Goal: Transaction & Acquisition: Register for event/course

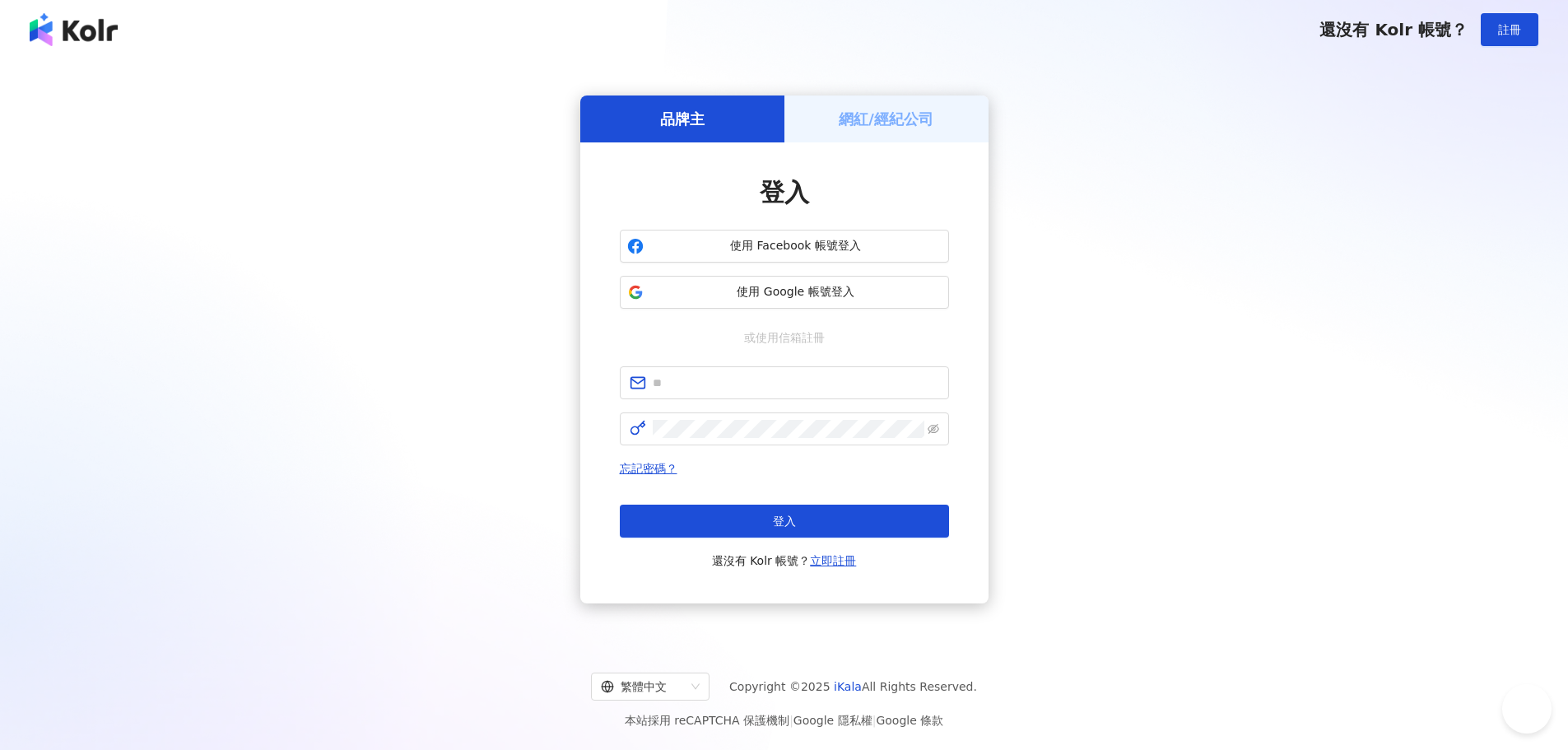
click at [938, 375] on div "登入 使用 Facebook 帳號登入 使用 Google 帳號登入 或使用信箱註冊 忘記密碼？ 登入 還沒有 Kolr 帳號？ 立即註冊" at bounding box center [784, 374] width 330 height 395
click at [907, 106] on div "網紅/經紀公司" at bounding box center [887, 118] width 204 height 47
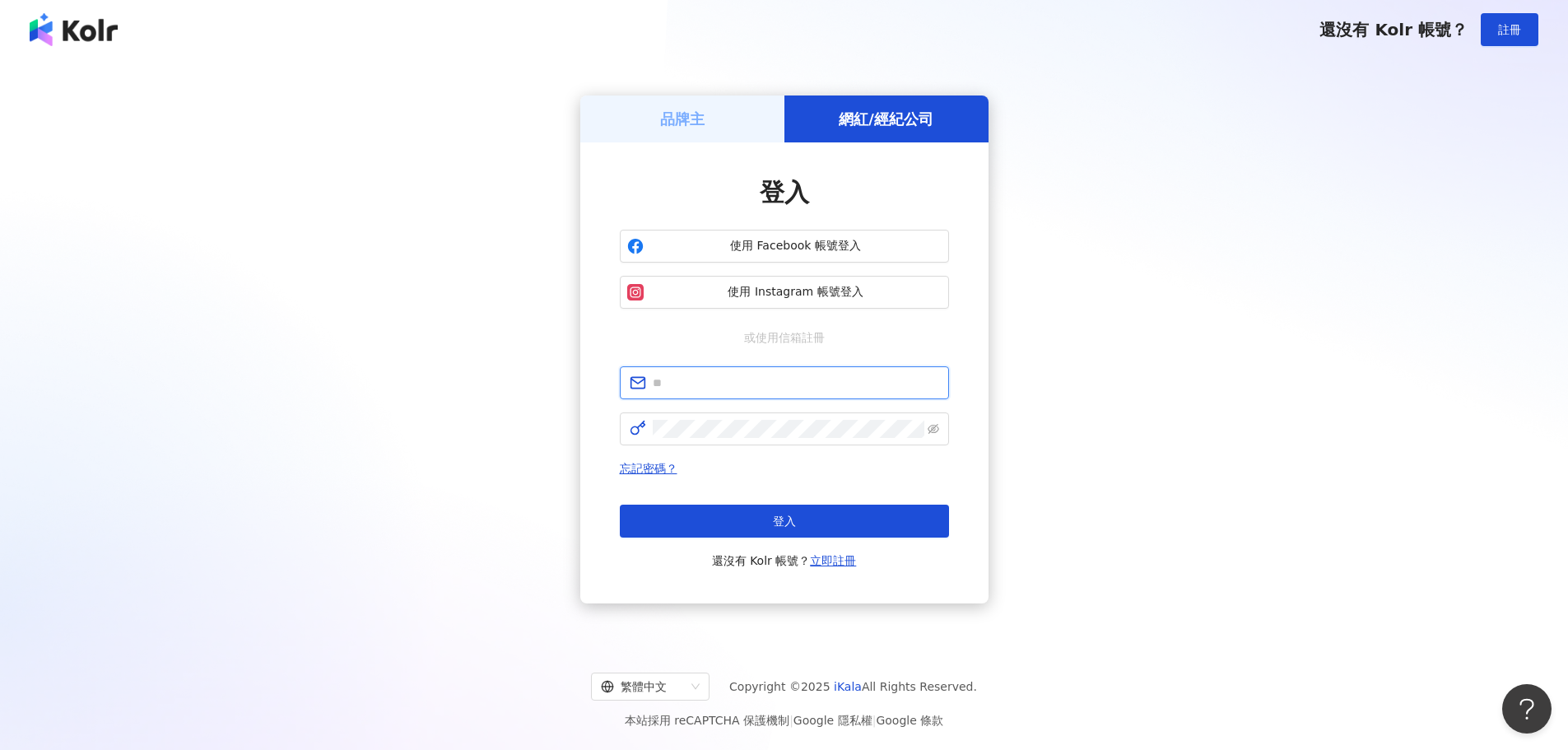
click at [743, 379] on input "text" at bounding box center [795, 382] width 286 height 18
type input "**********"
click button "登入" at bounding box center [784, 521] width 330 height 33
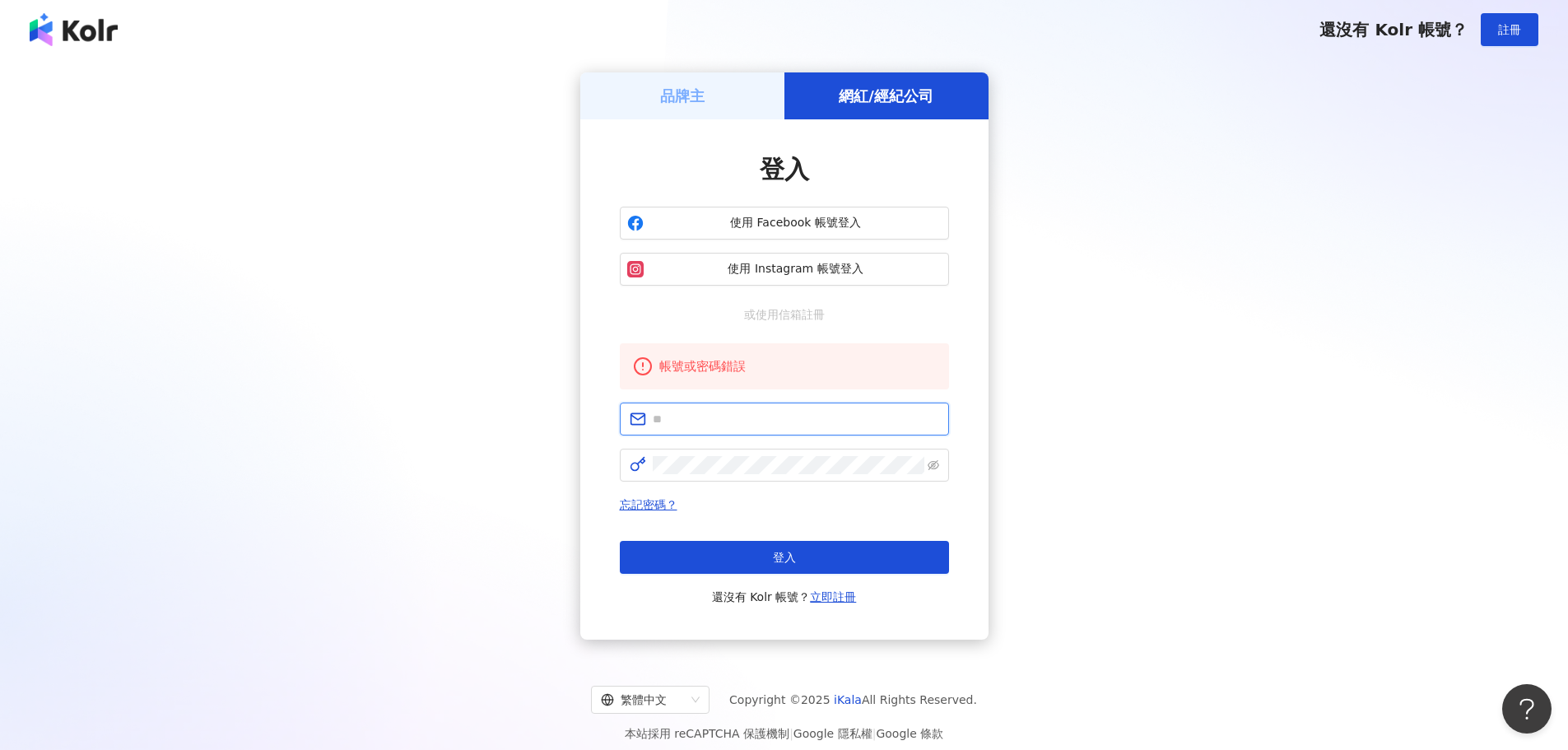
click at [728, 428] on input "text" at bounding box center [795, 418] width 286 height 18
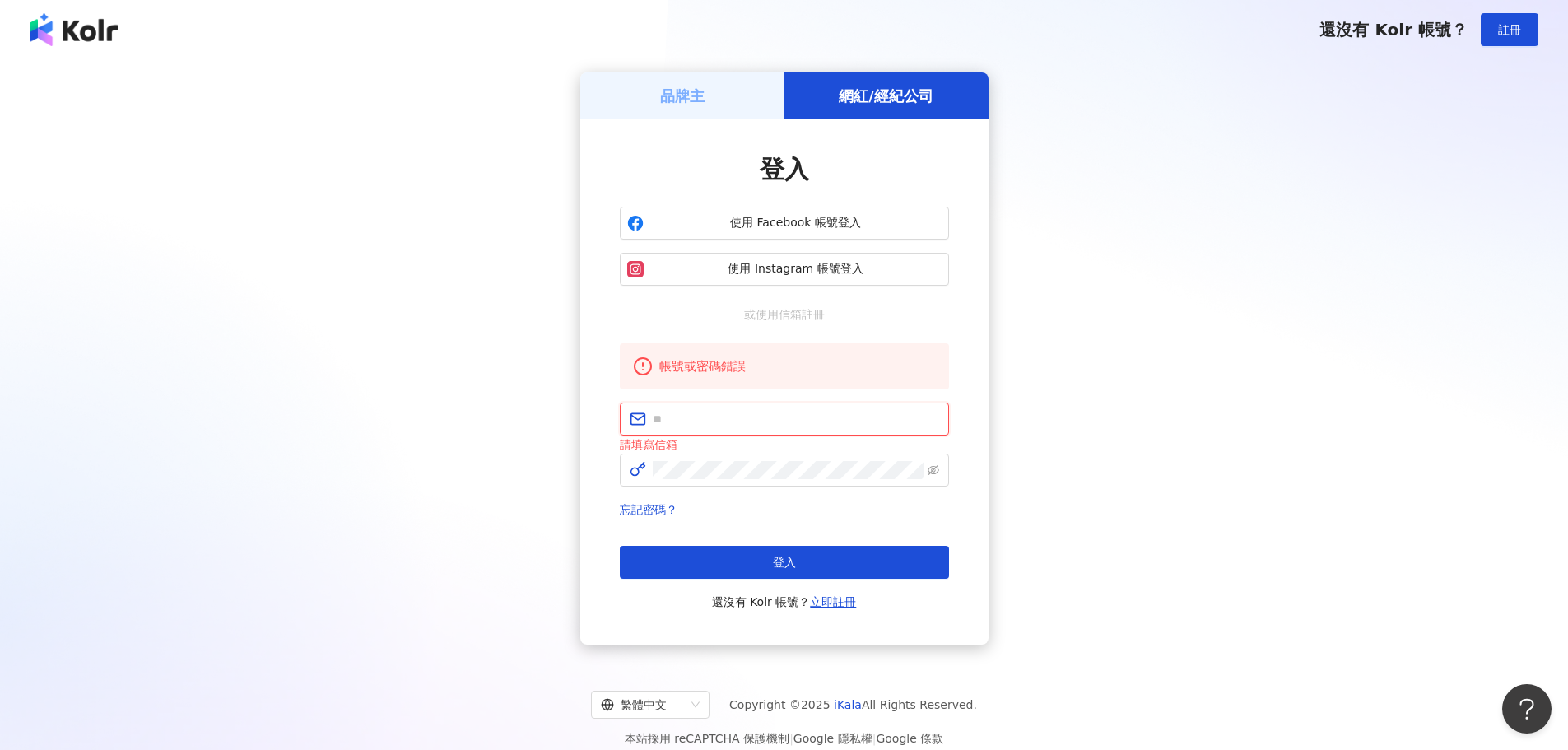
click at [737, 411] on input "text" at bounding box center [795, 418] width 286 height 18
type input "**********"
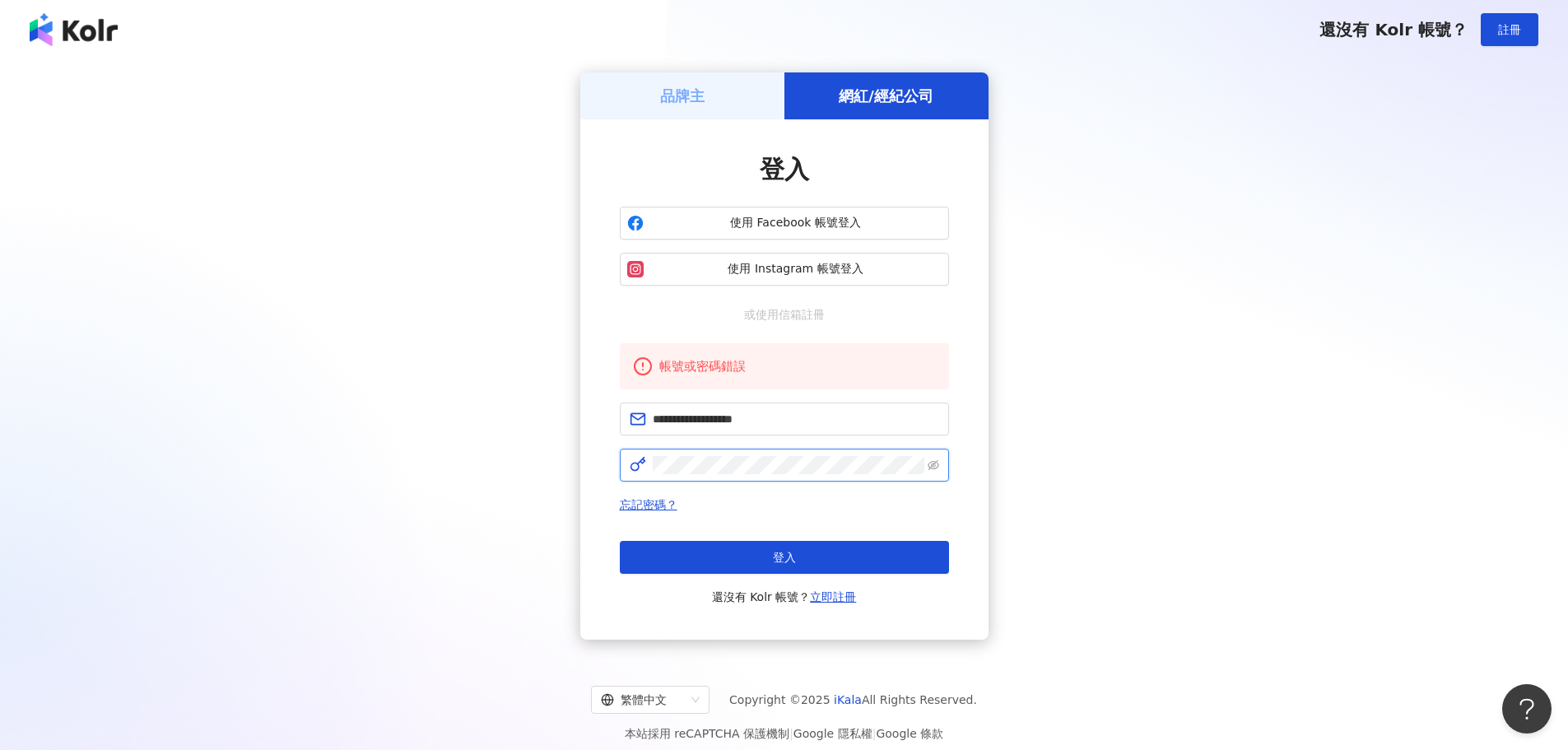
click button "登入" at bounding box center [784, 557] width 330 height 33
click at [734, 410] on input "text" at bounding box center [795, 418] width 286 height 18
type input "**********"
drag, startPoint x: 658, startPoint y: 516, endPoint x: 656, endPoint y: 509, distance: 7.3
click at [656, 509] on div "忘記密碼？ 登入 還沒有 Kolr 帳號？ 立即註冊" at bounding box center [784, 551] width 330 height 112
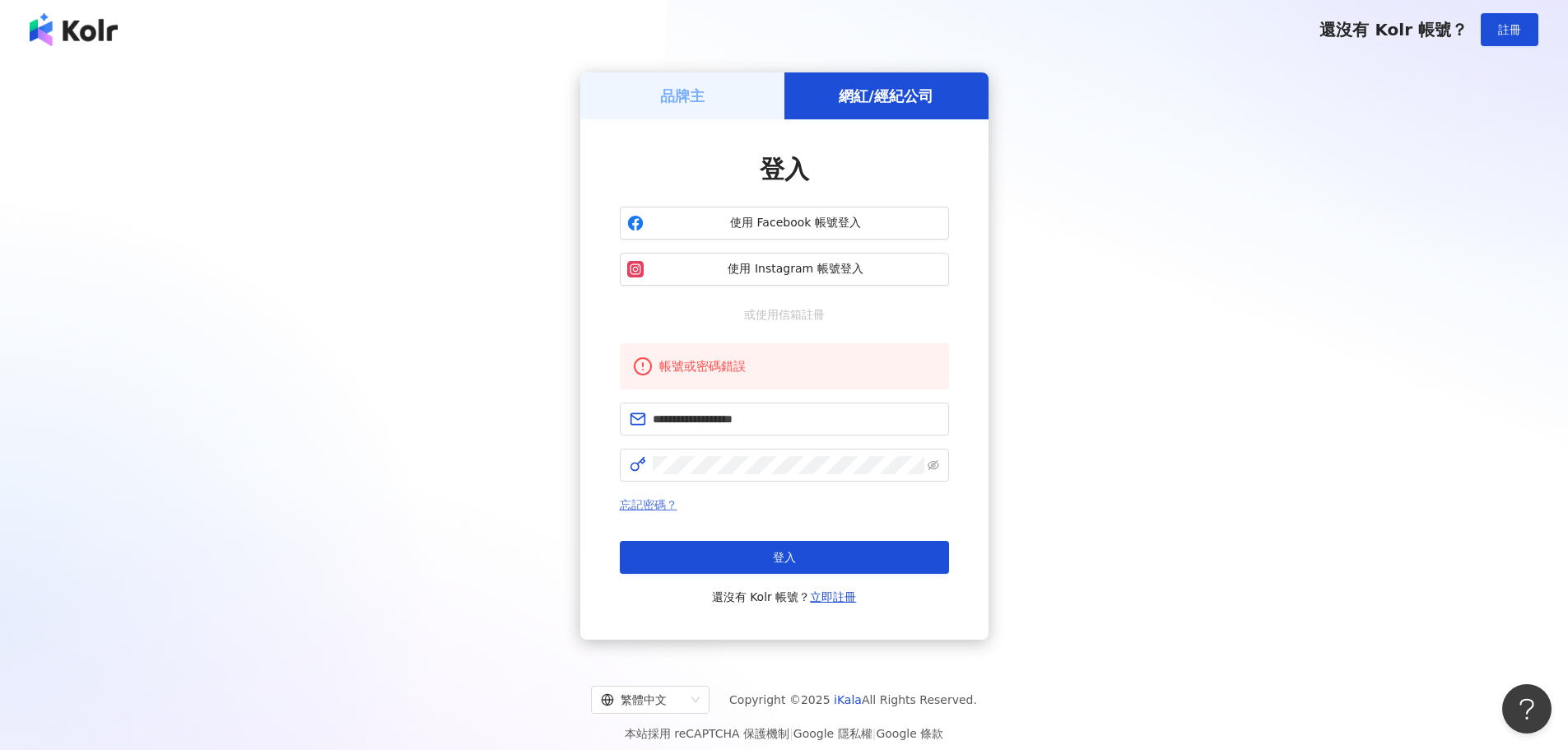
click at [656, 509] on link "忘記密碼？" at bounding box center [648, 505] width 58 height 13
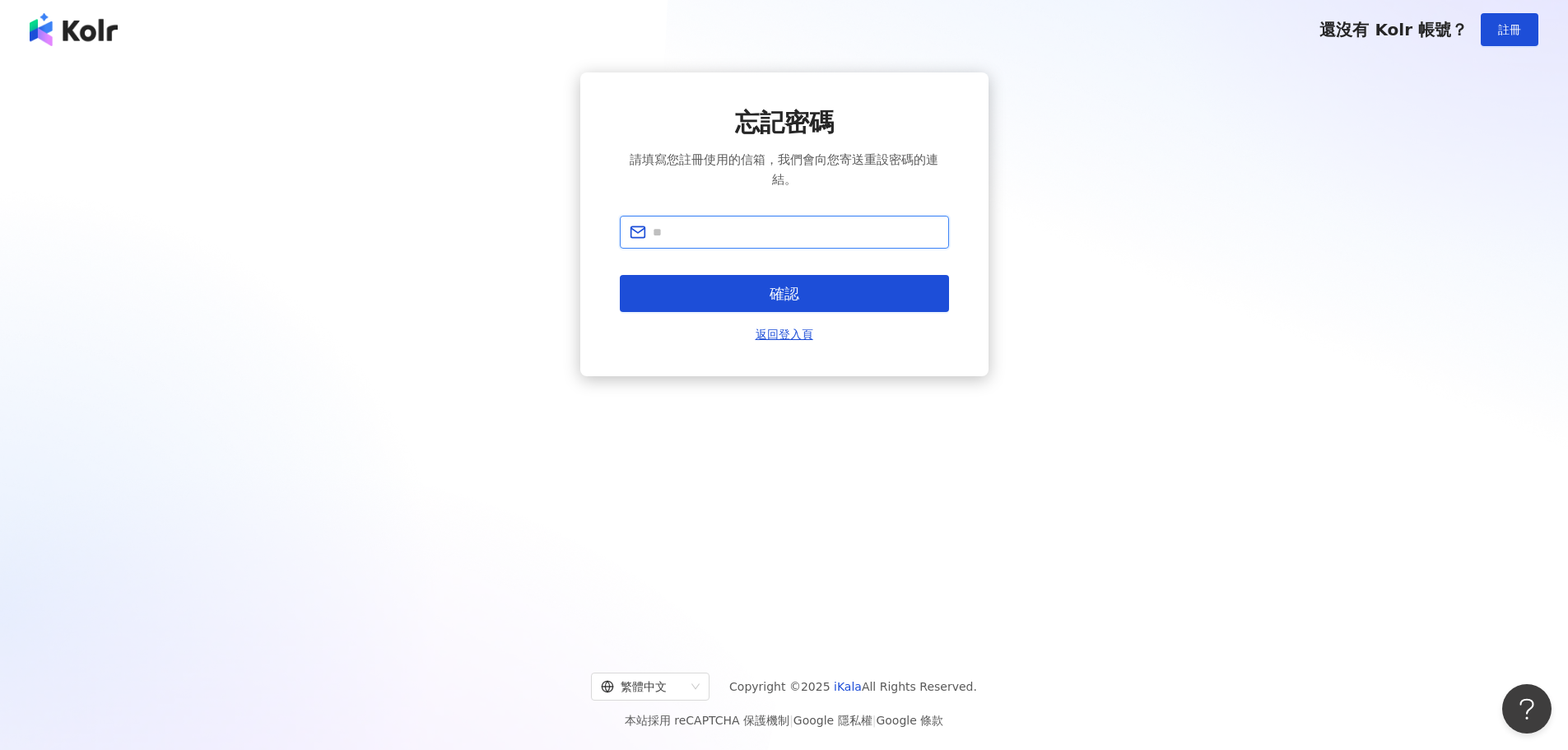
click at [703, 237] on input "text" at bounding box center [795, 232] width 286 height 18
type input "**********"
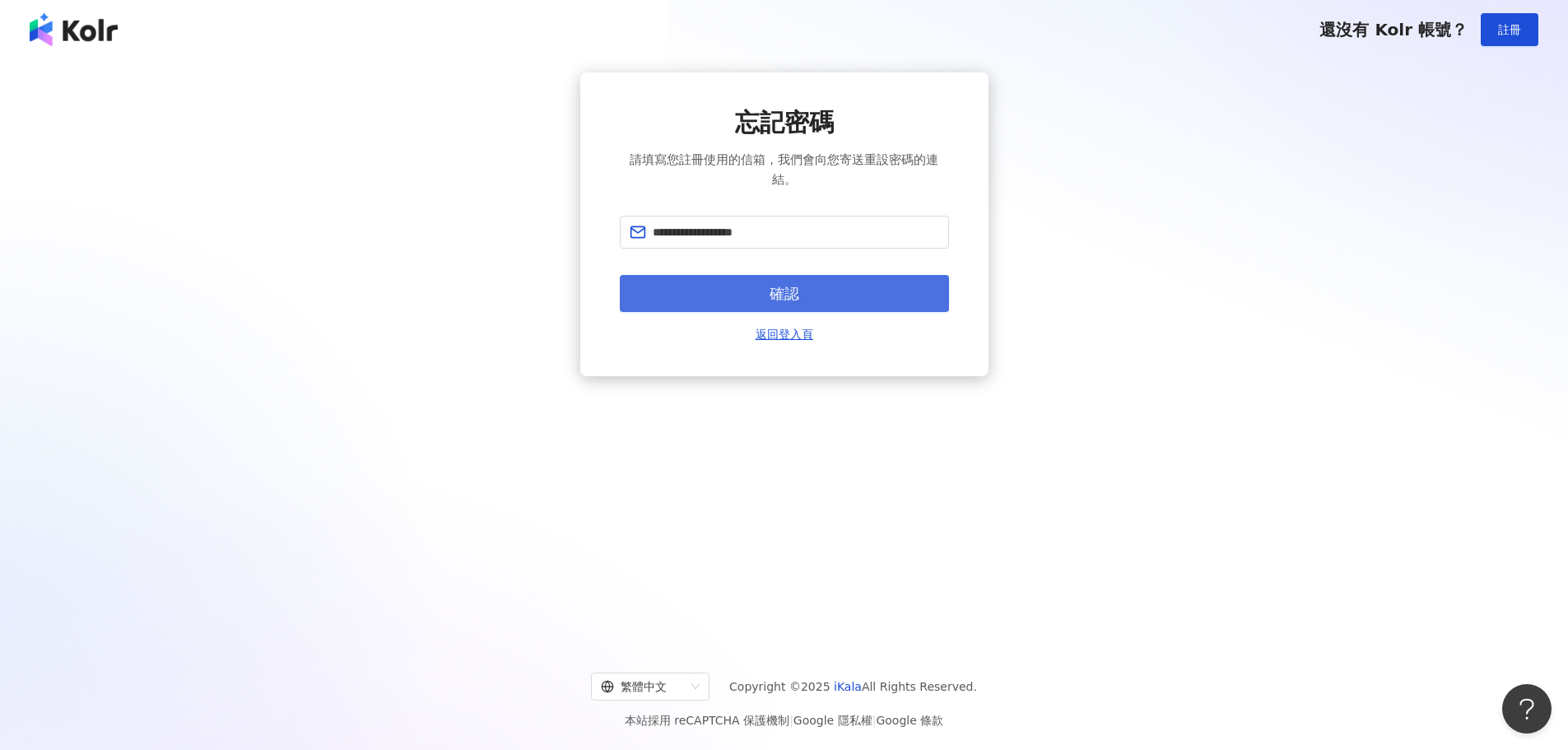
click at [796, 288] on span "確認" at bounding box center [784, 294] width 29 height 18
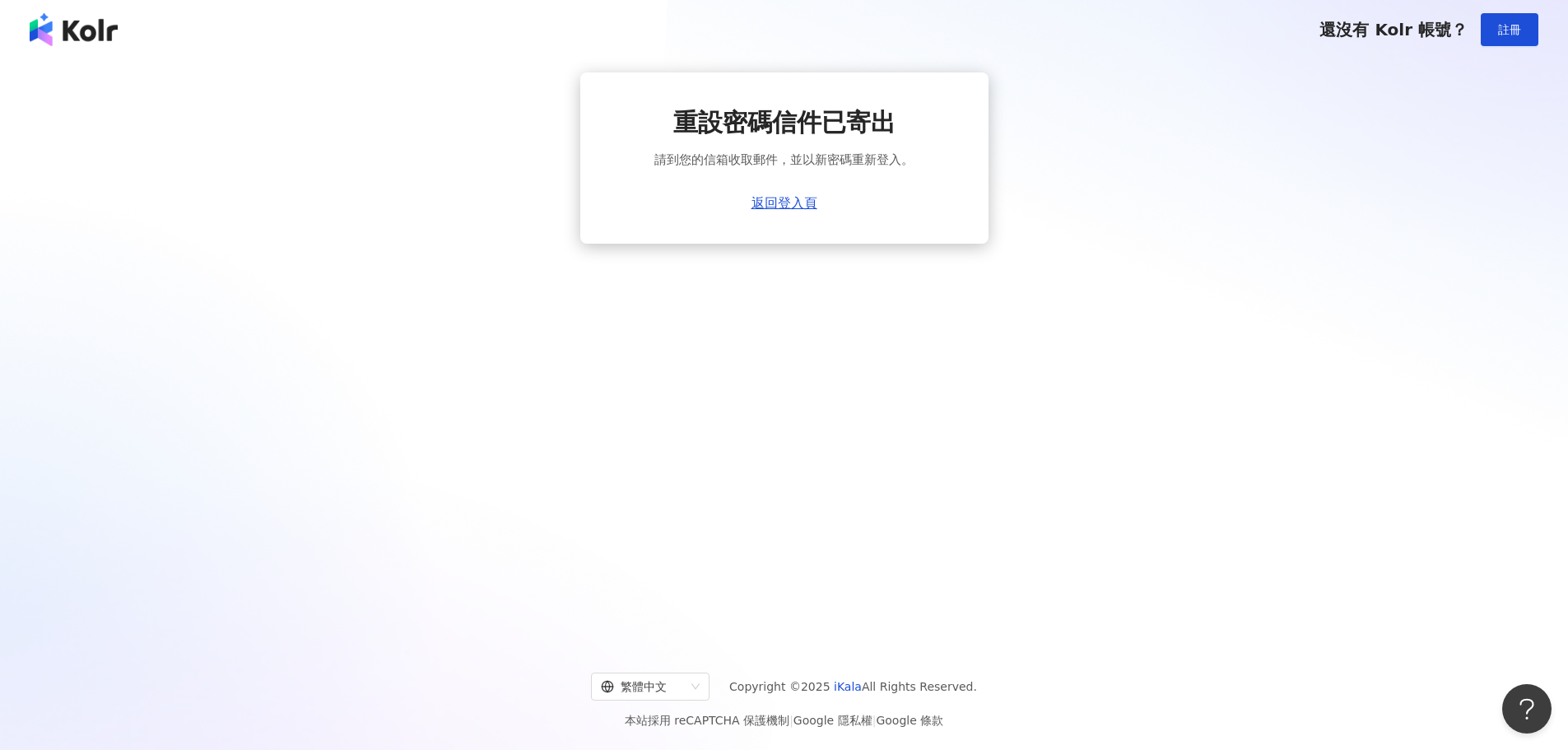
drag, startPoint x: 1096, startPoint y: 0, endPoint x: 1103, endPoint y: 519, distance: 519.0
click at [1103, 519] on div "重設密碼信件已寄出 請到您的信箱收取郵件，並以新密碼重新登入。 返回登入頁" at bounding box center [784, 349] width 1568 height 581
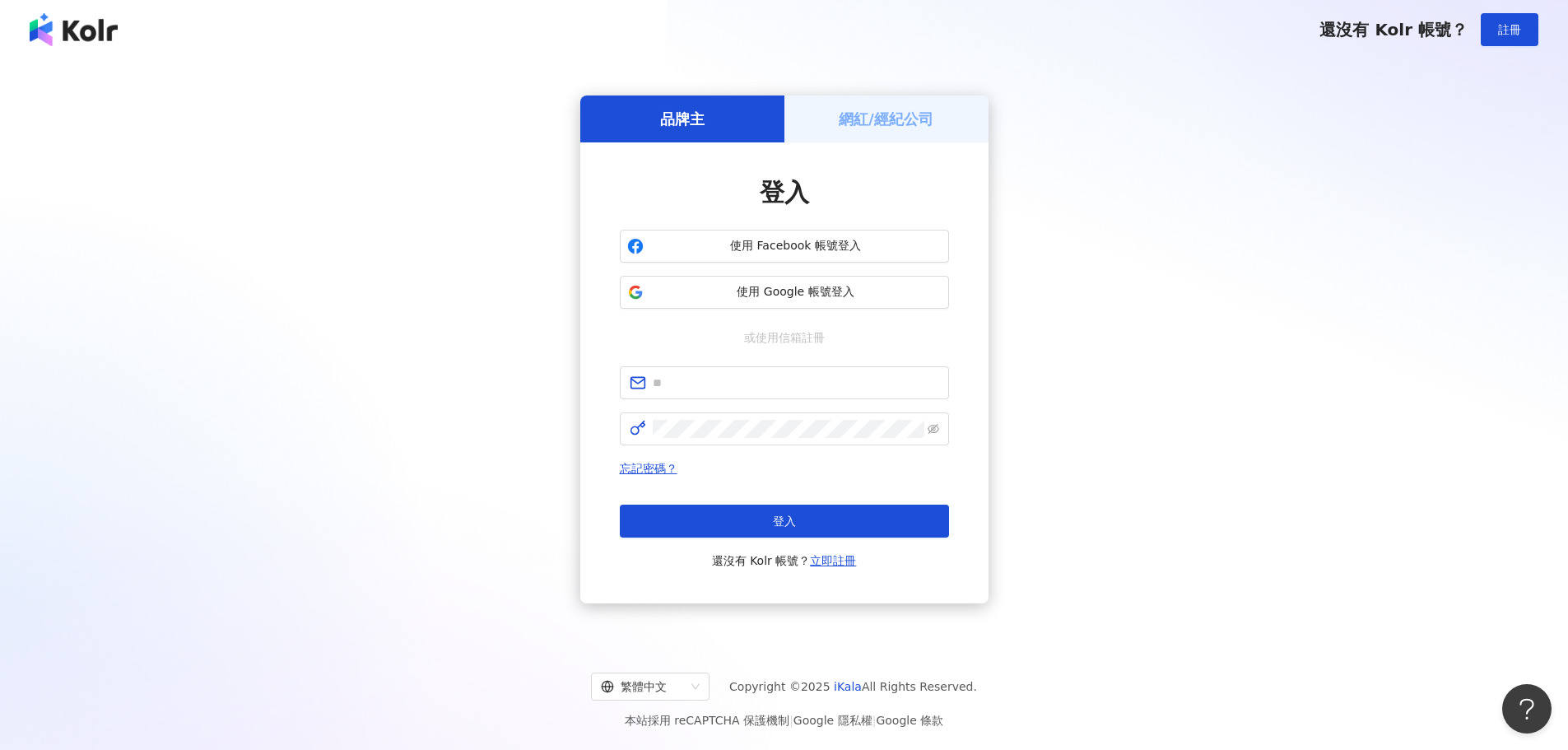
click at [1034, 263] on div "品牌主 網紅/經紀公司 登入 使用 Facebook 帳號登入 使用 Google 帳號登入 或使用信箱註冊 忘記密碼？ 登入 還沒有 Kolr 帳號？ 立即…" at bounding box center [784, 349] width 1529 height 554
click at [770, 394] on span at bounding box center [784, 383] width 330 height 33
click at [755, 379] on input "text" at bounding box center [795, 382] width 286 height 18
type input "**********"
click at [753, 517] on button "登入" at bounding box center [784, 521] width 330 height 33
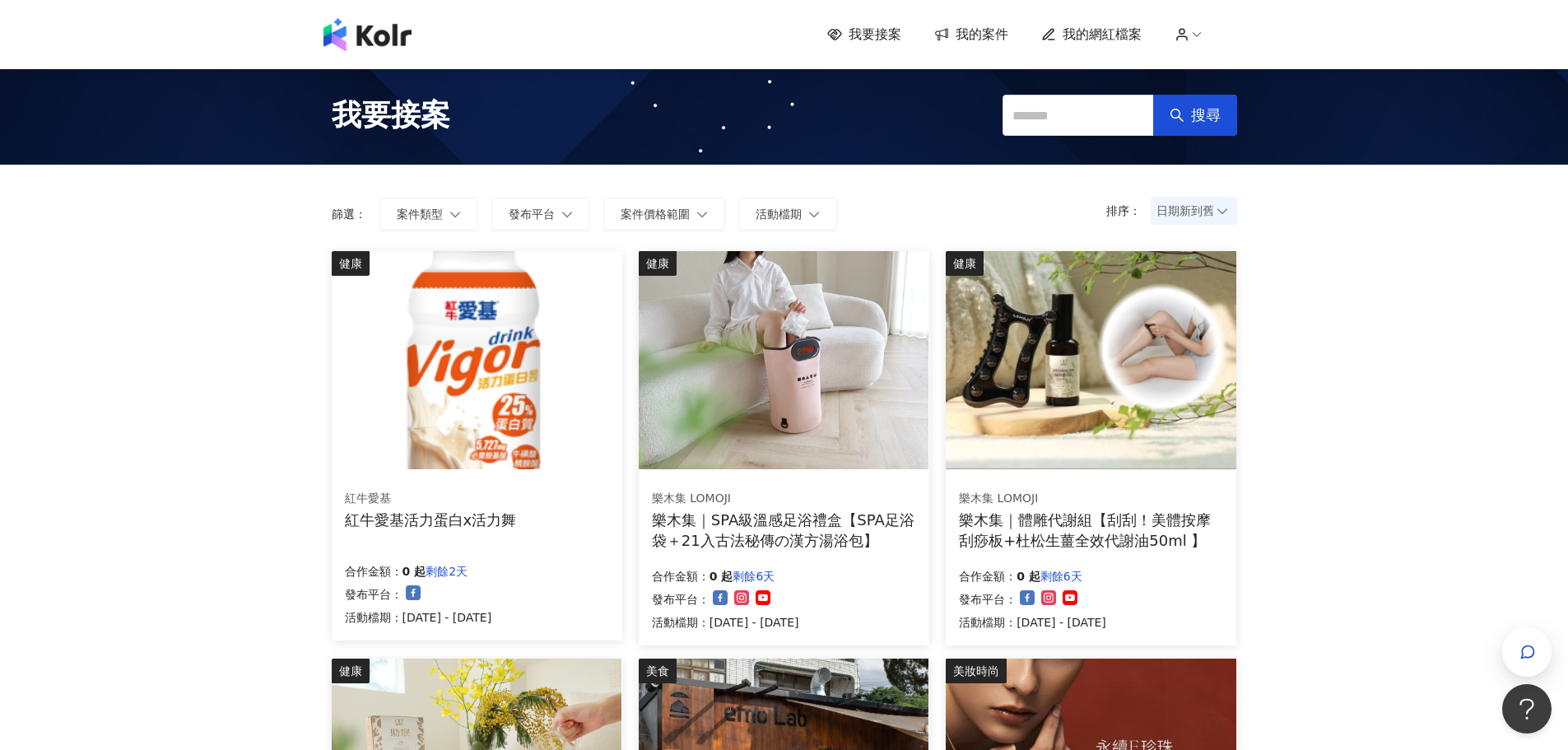
click at [1113, 40] on span "我的網紅檔案" at bounding box center [1101, 34] width 79 height 18
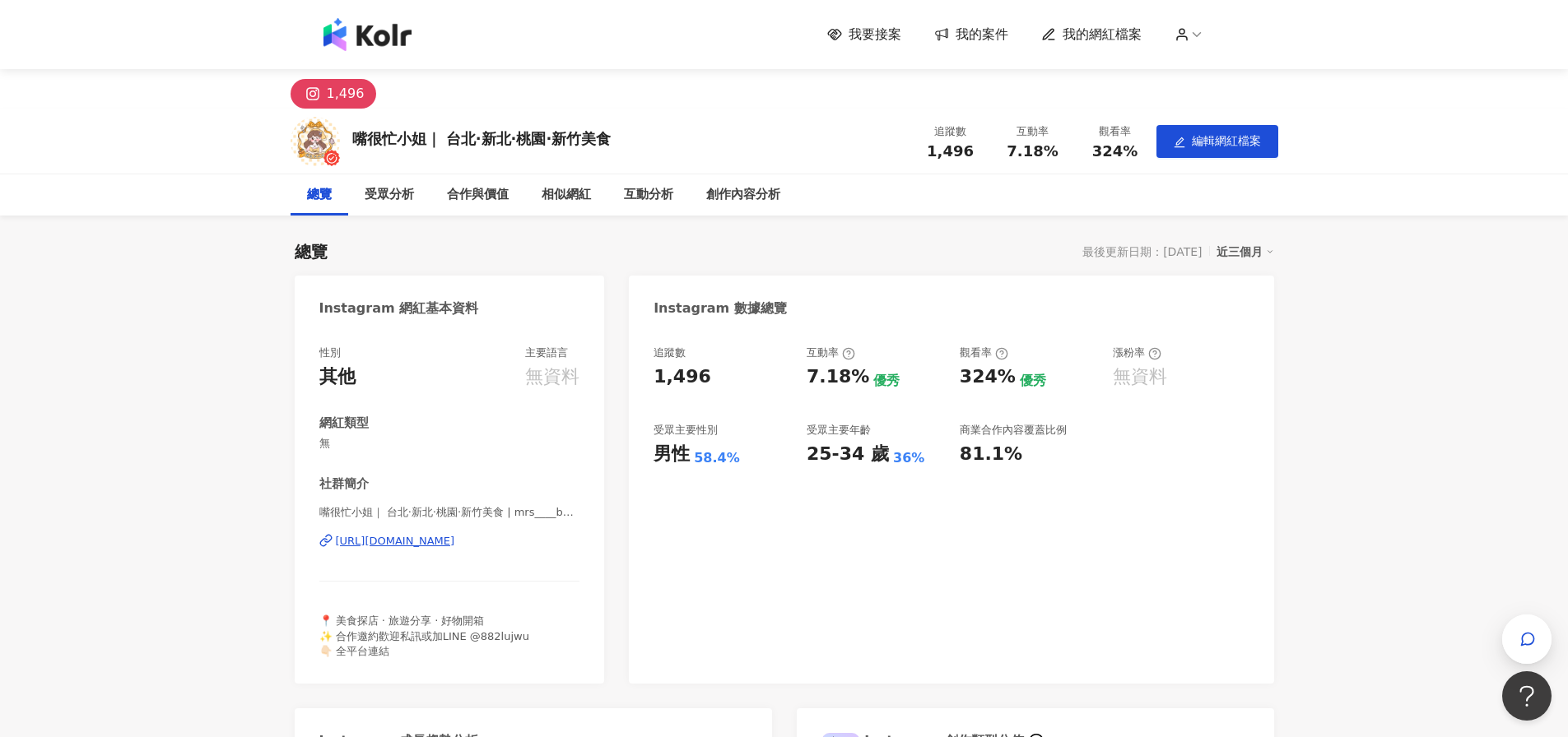
click at [1180, 42] on div "我要接案 我的案件 我的網紅檔案" at bounding box center [1032, 34] width 410 height 18
click at [1190, 40] on icon at bounding box center [1182, 35] width 15 height 15
click at [1226, 71] on link "帳戶設定" at bounding box center [1236, 66] width 47 height 13
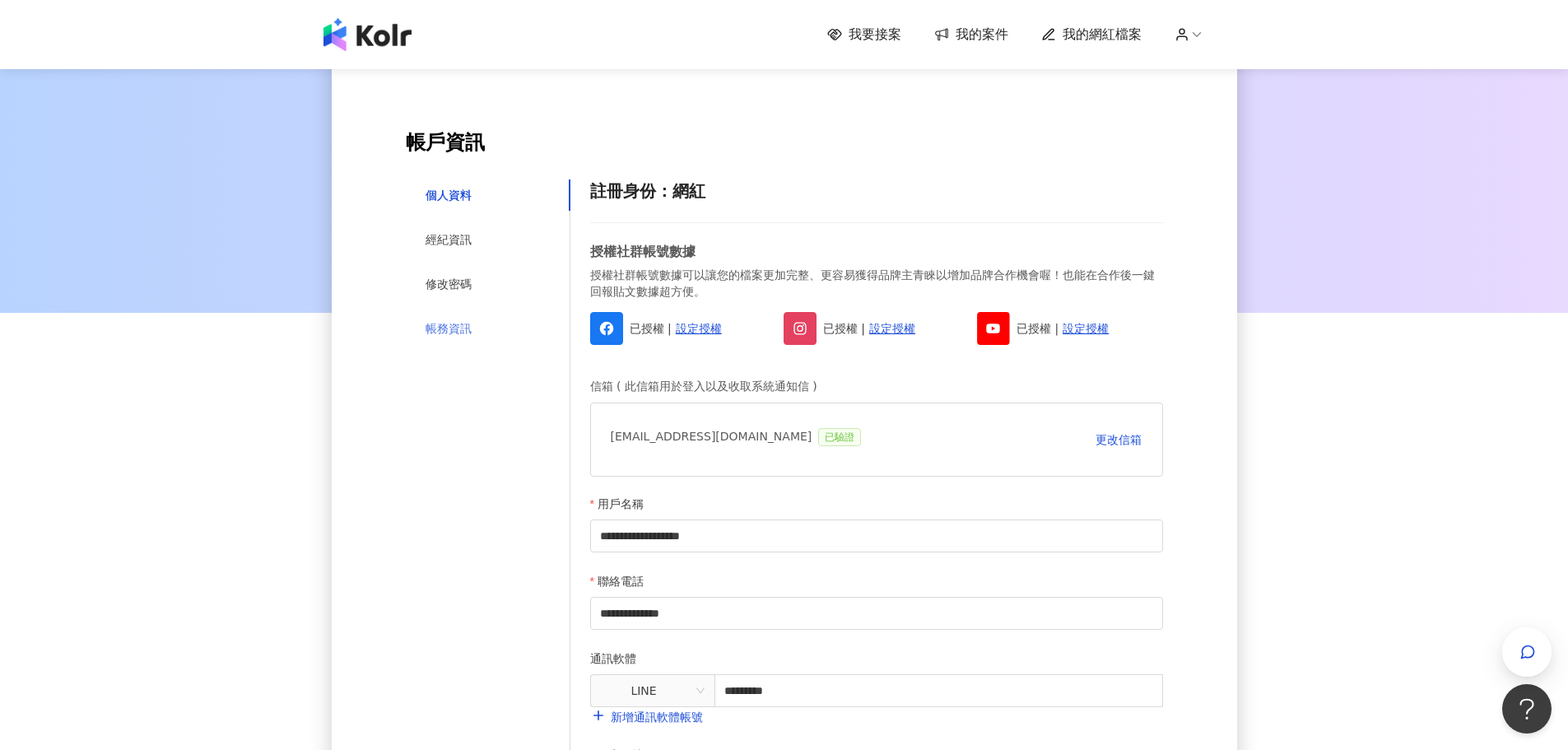
scroll to position [164, 0]
click at [468, 284] on div "修改密碼" at bounding box center [449, 283] width 47 height 18
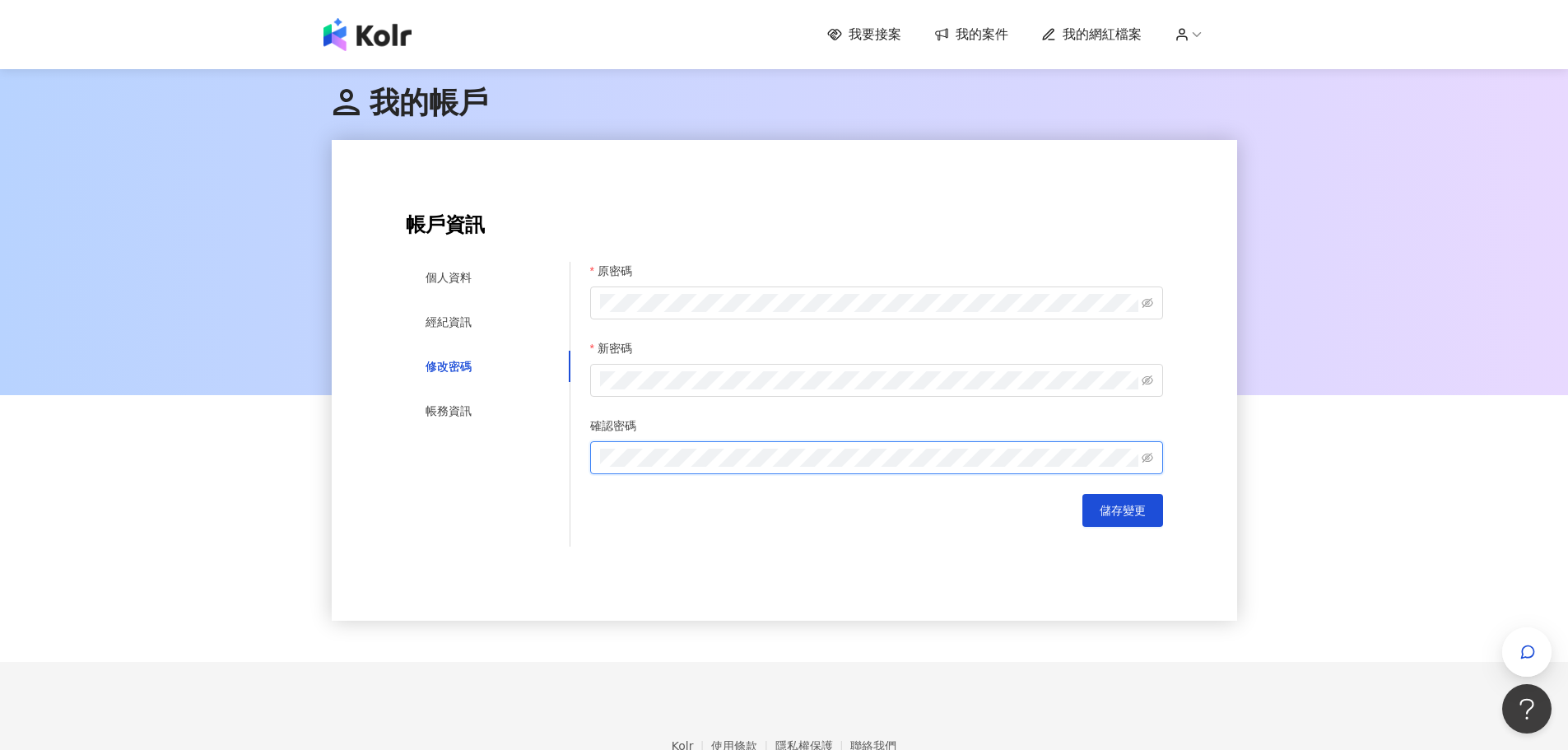
click at [1082, 494] on button "儲存變更" at bounding box center [1122, 510] width 81 height 33
click at [368, 34] on img at bounding box center [367, 34] width 88 height 33
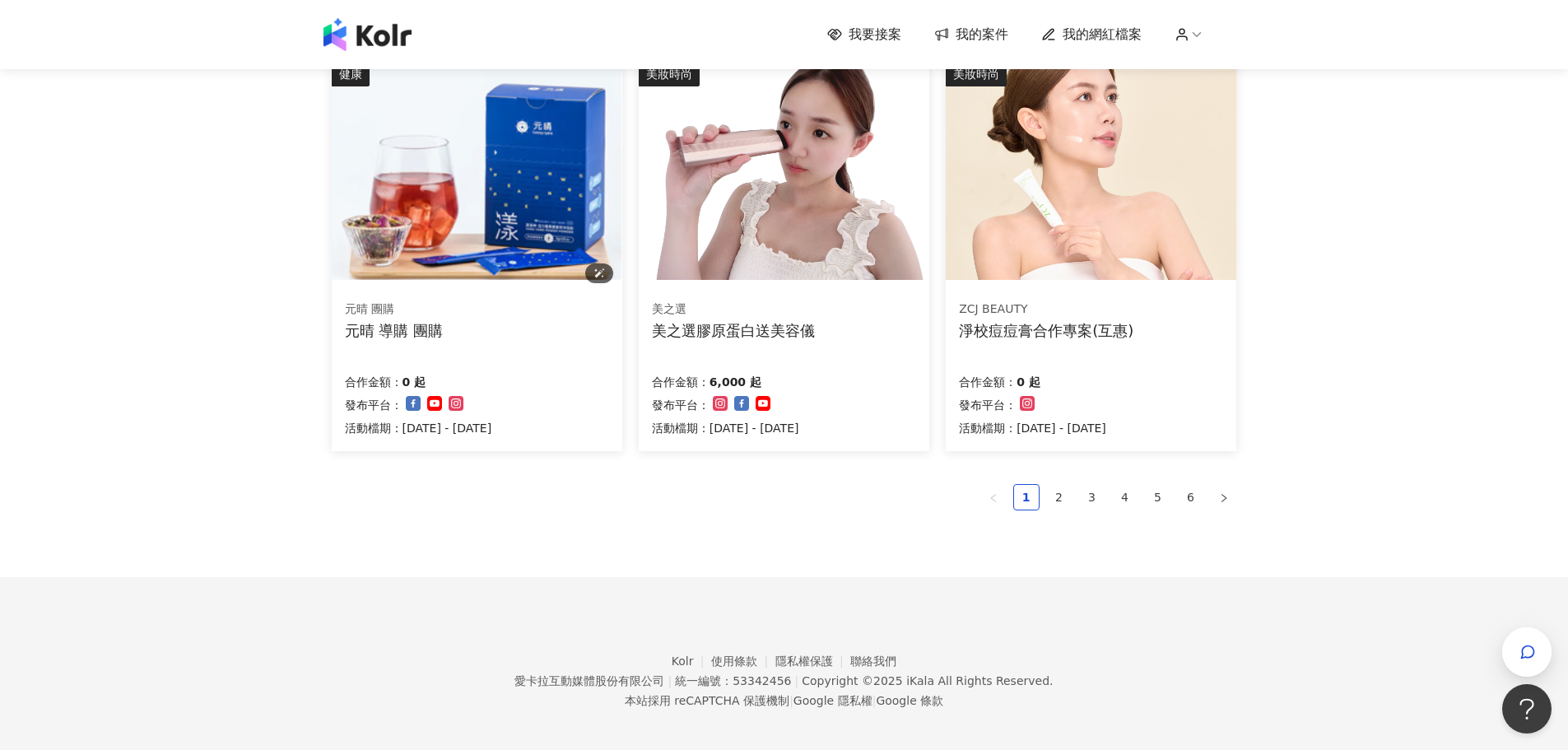
scroll to position [1014, 0]
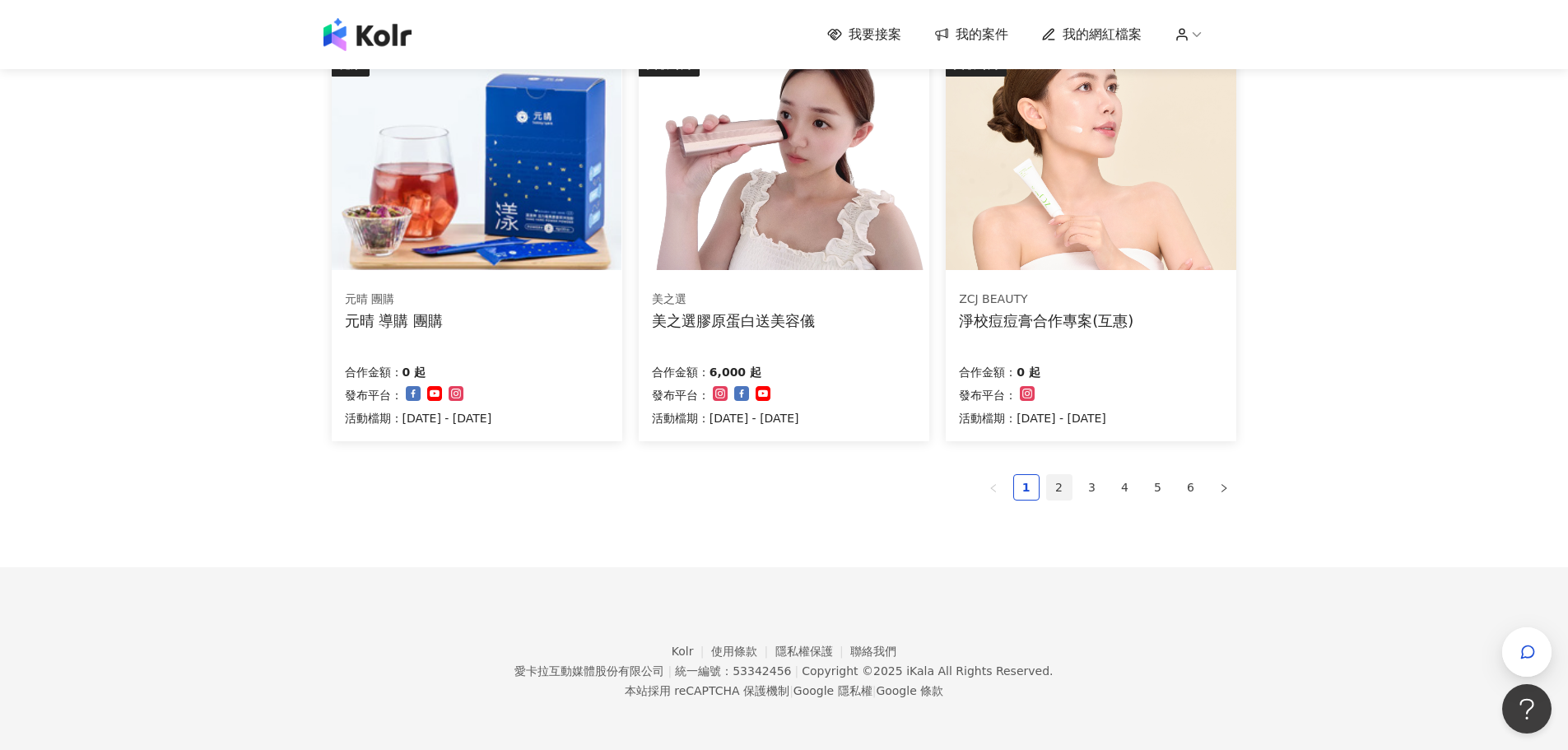
click at [1069, 489] on link "2" at bounding box center [1060, 488] width 25 height 25
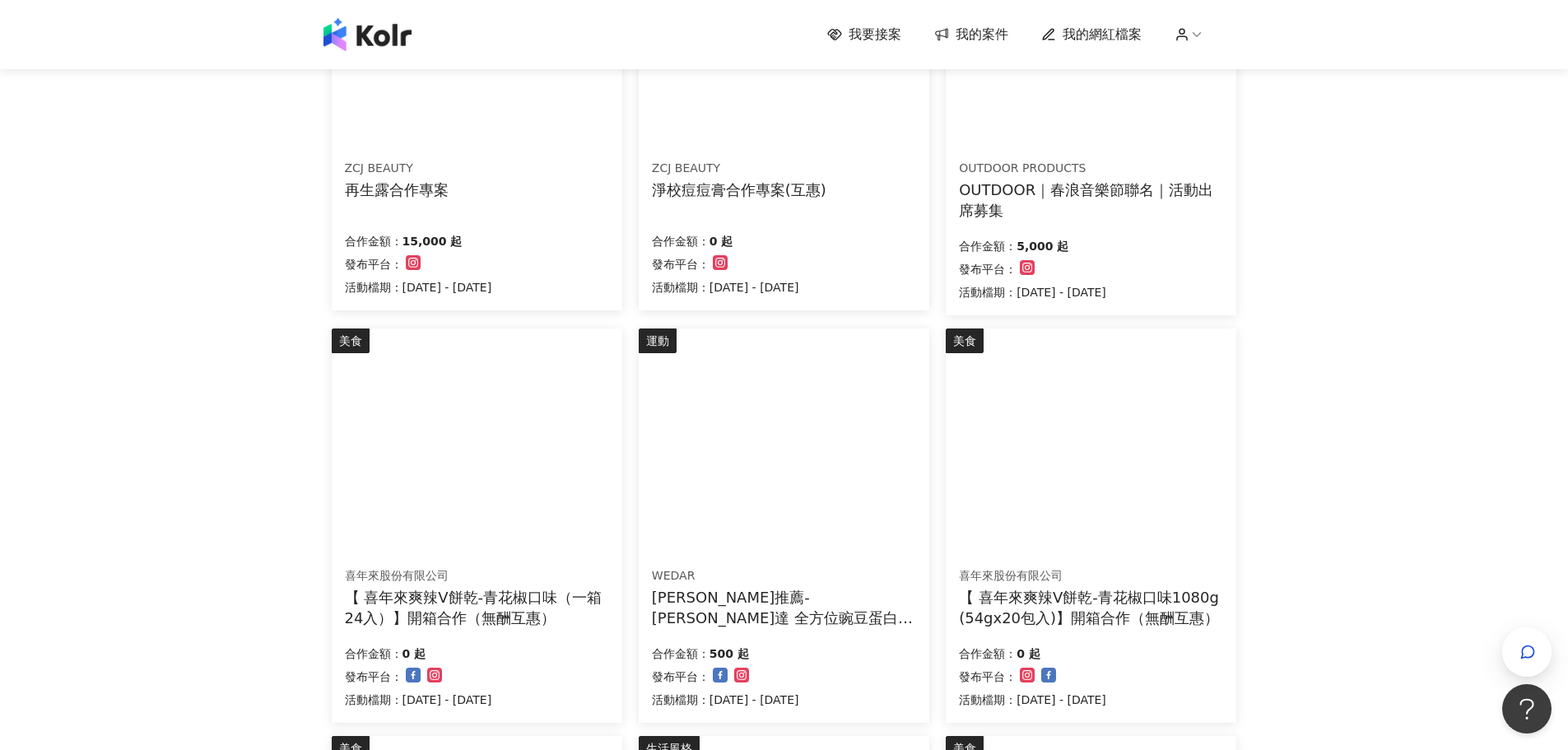
scroll to position [356, 0]
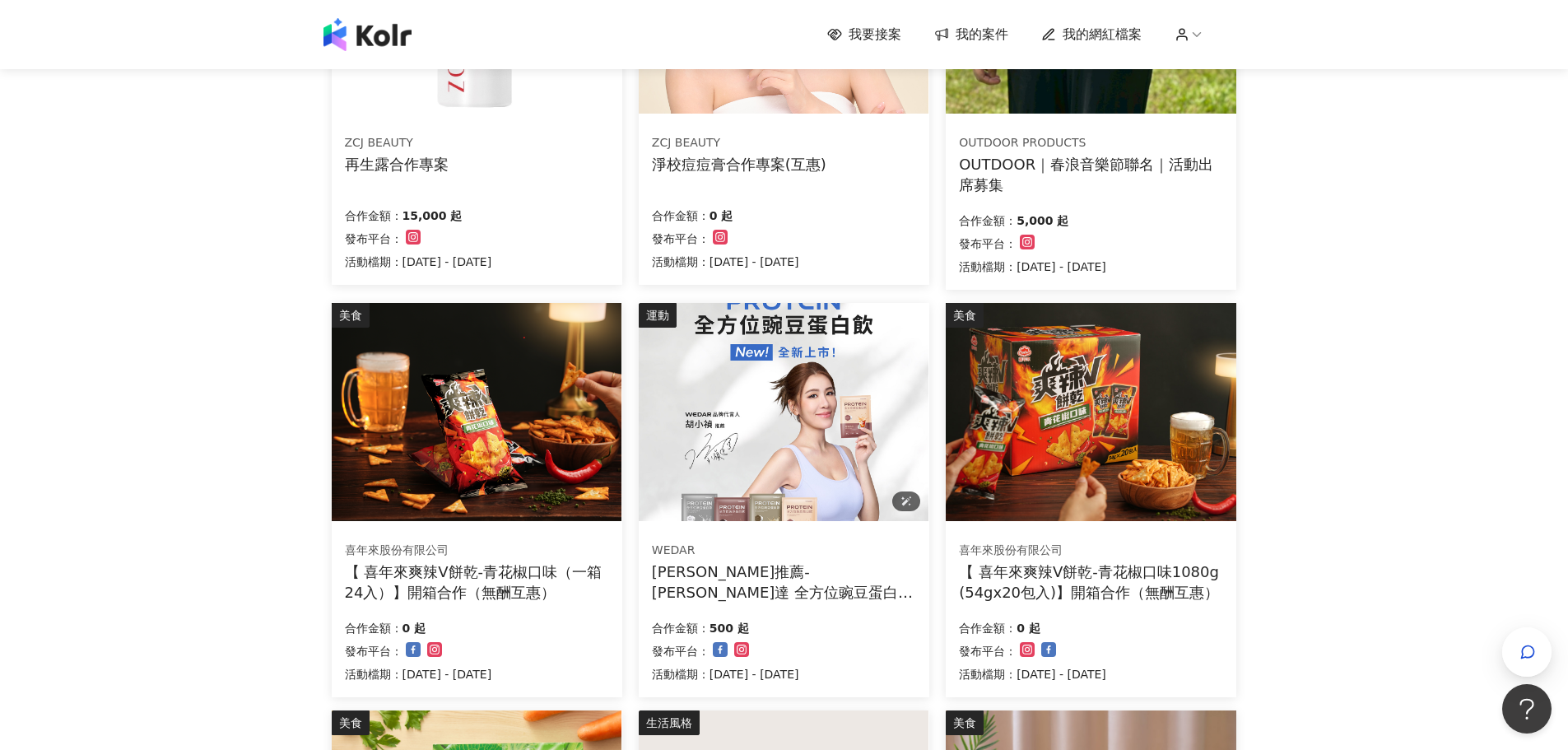
click at [853, 421] on img at bounding box center [783, 413] width 290 height 219
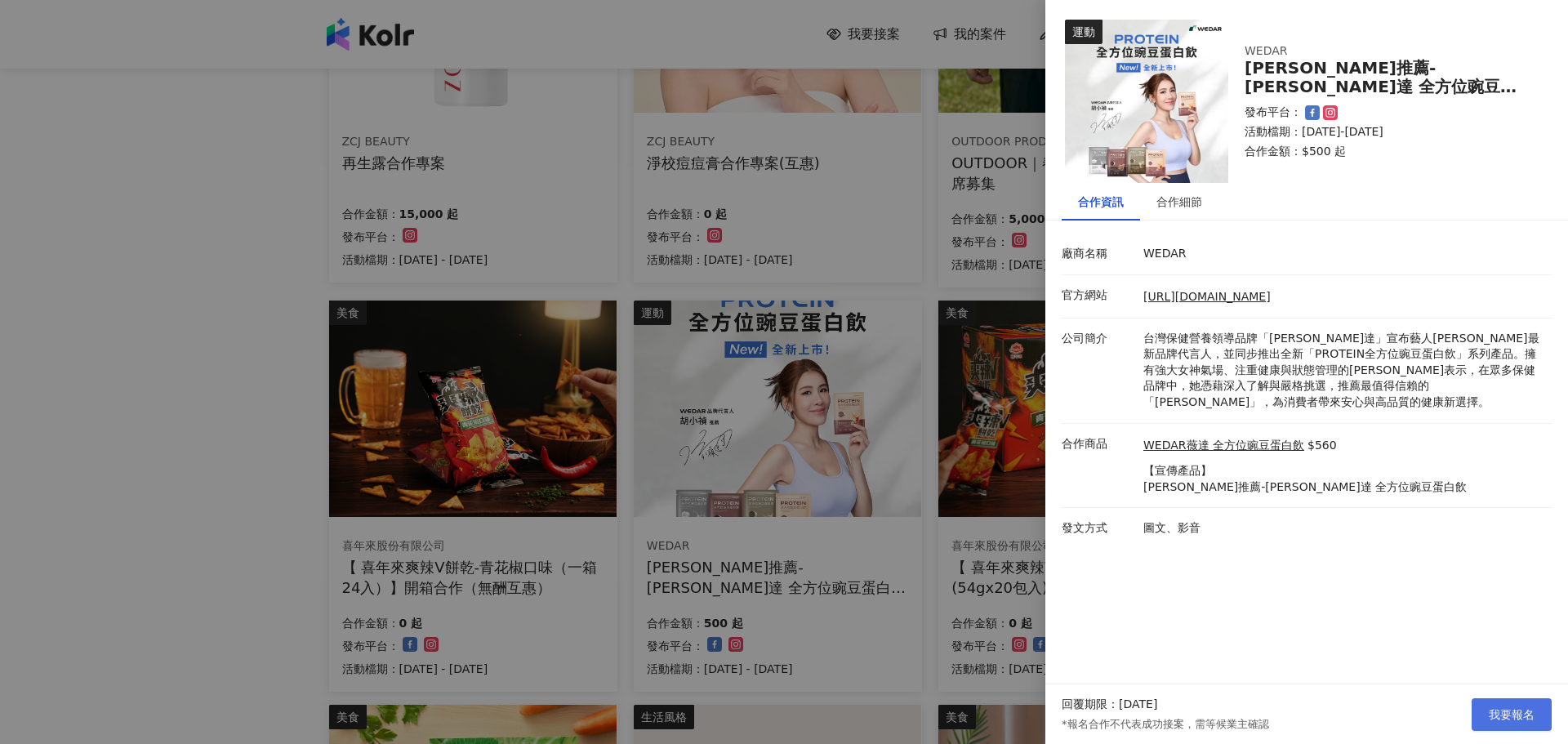
click at [1514, 719] on span "我要報名" at bounding box center [1511, 715] width 46 height 13
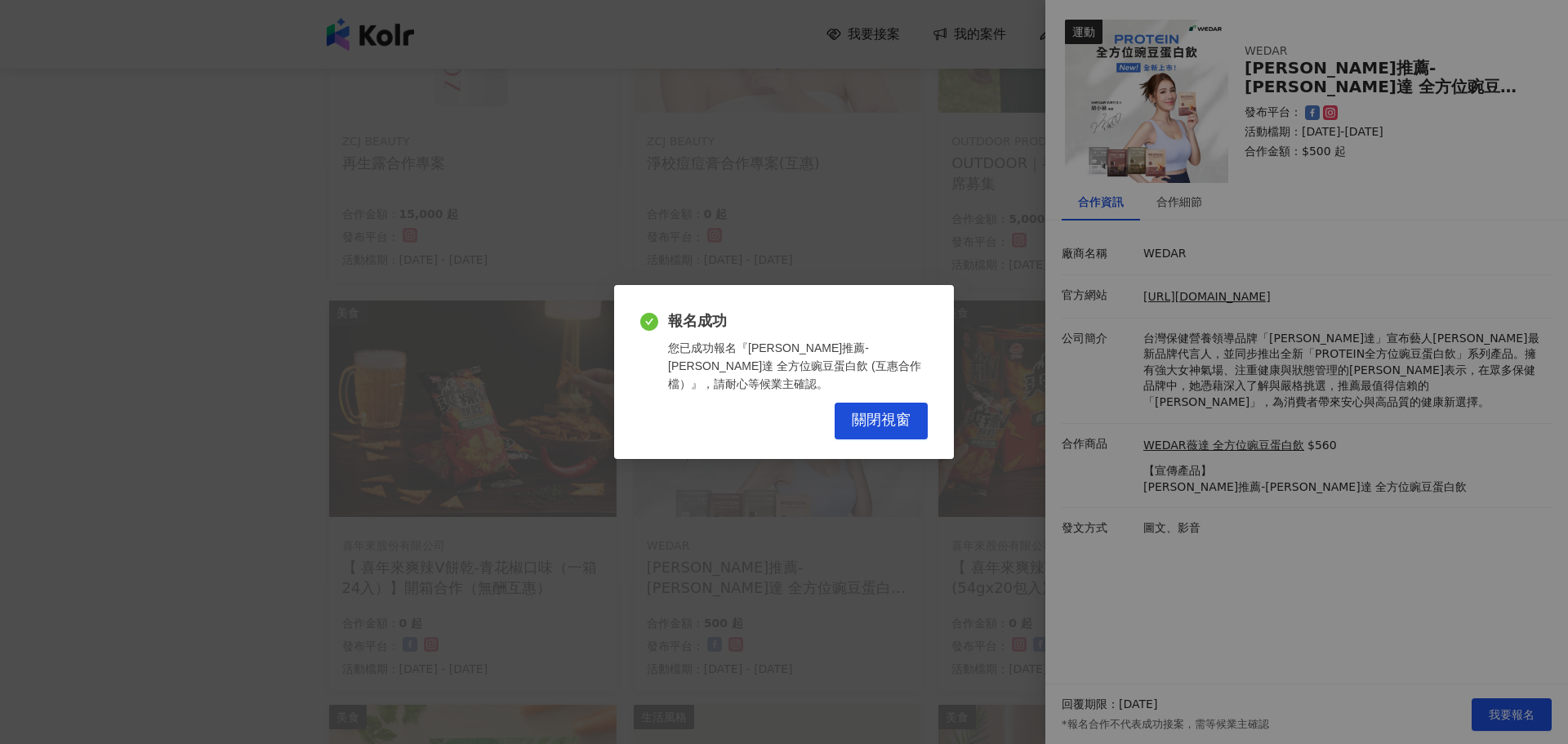
click at [133, 517] on div "報名成功 您已成功報名『小禎推薦-WEDAR薇達 全方位豌豆蛋白飲 (互惠合作檔）』，請耐心等候業主確認。 關閉視窗" at bounding box center [784, 372] width 1568 height 744
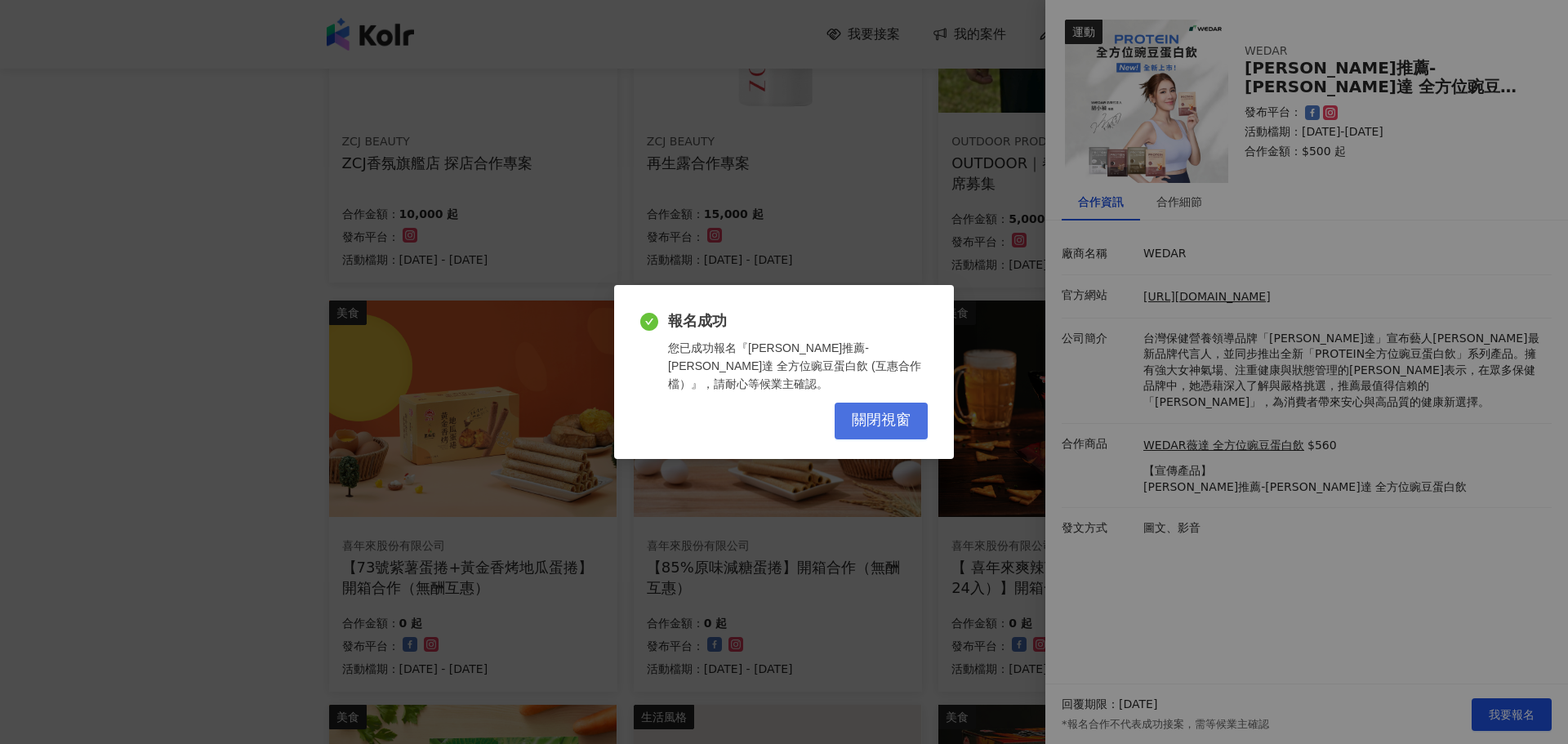
click at [879, 425] on button "關閉視窗" at bounding box center [881, 421] width 93 height 37
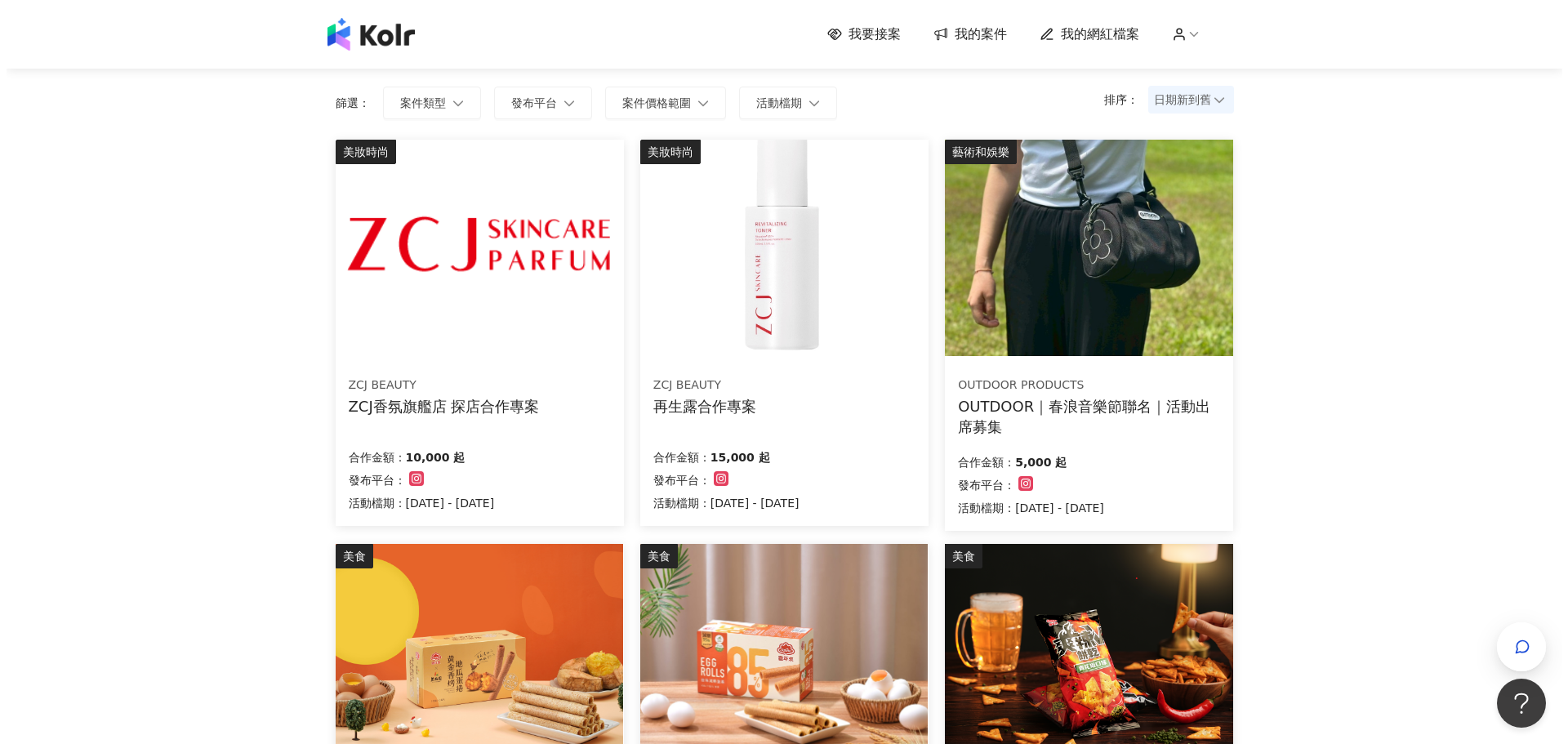
scroll to position [107, 0]
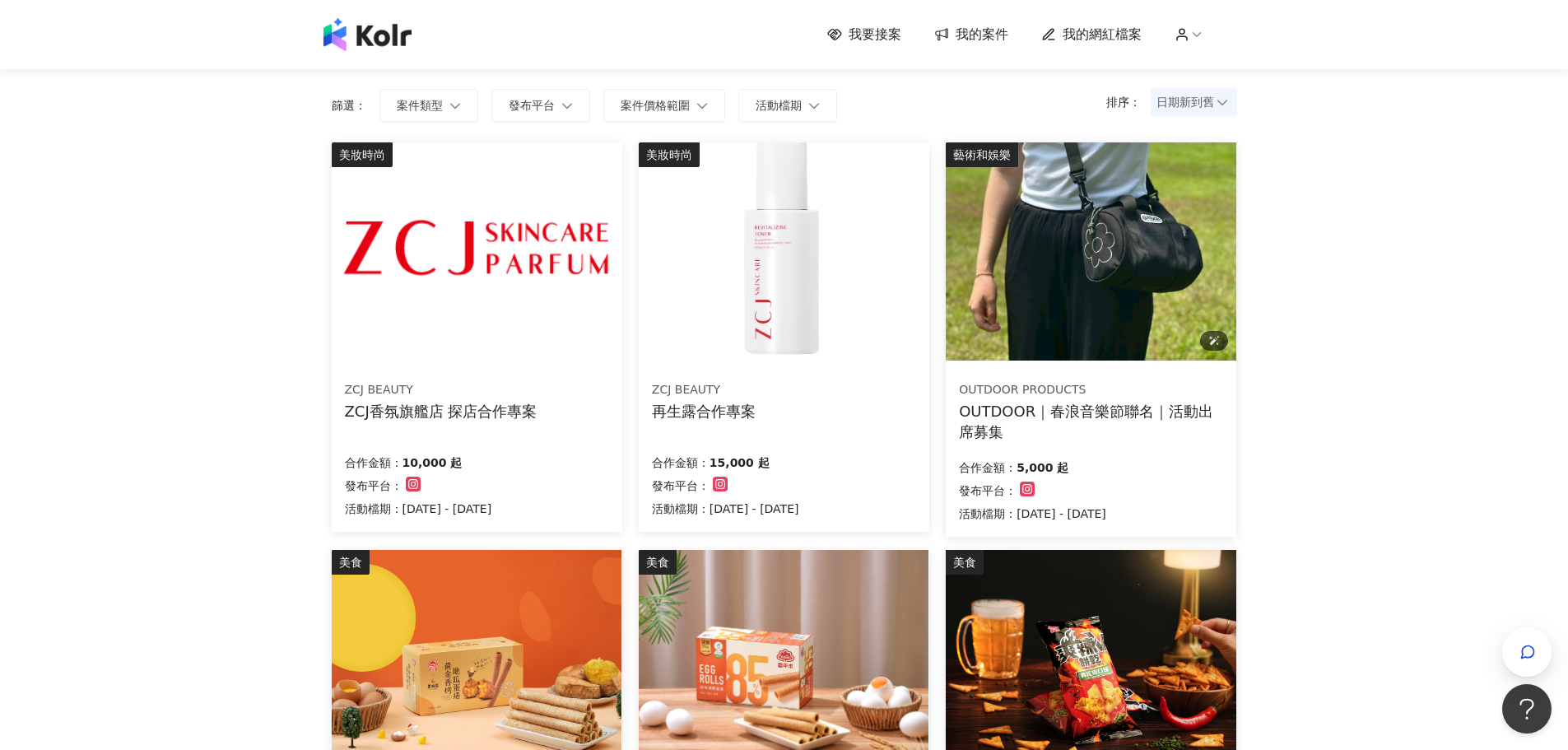
click at [1062, 321] on img at bounding box center [1090, 252] width 290 height 219
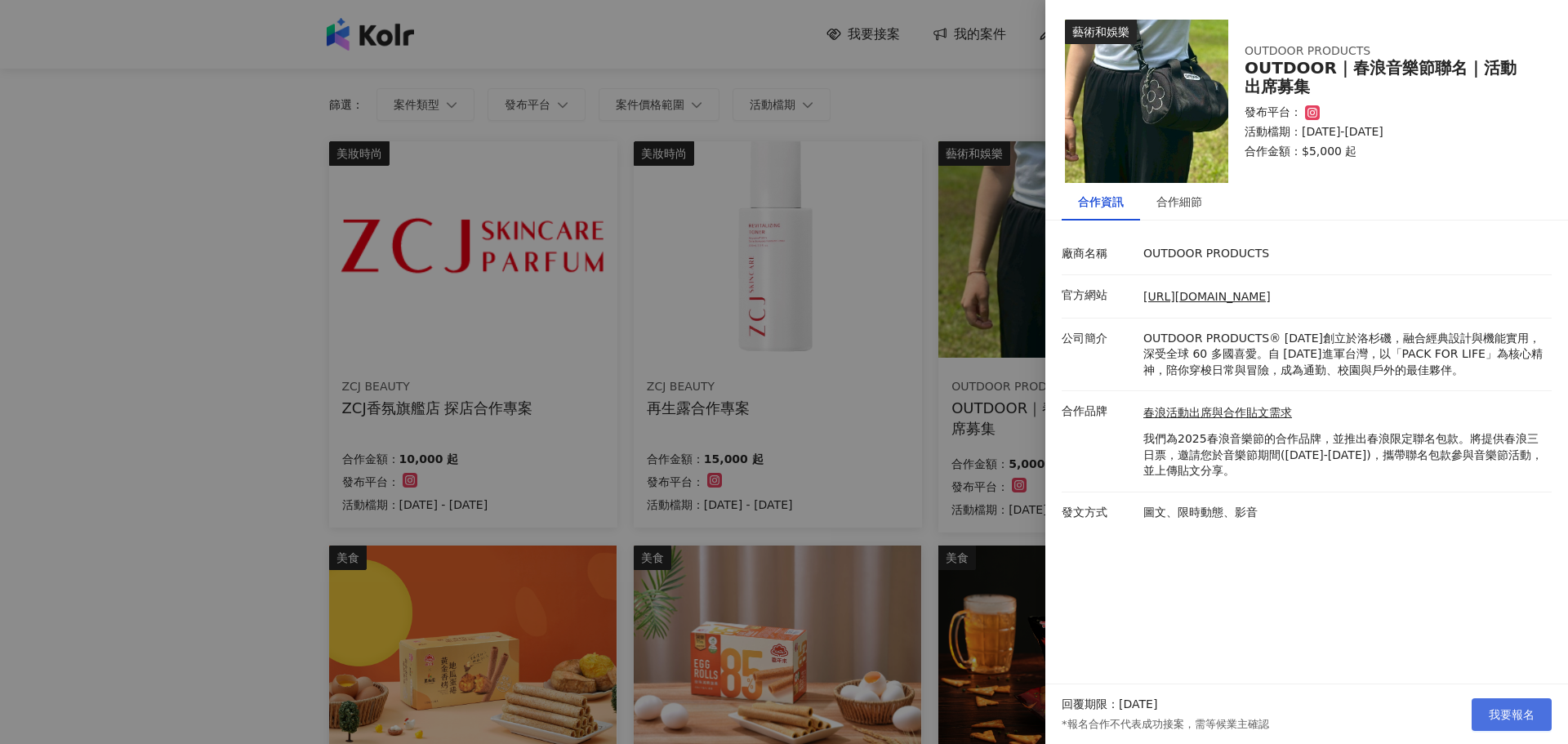
click at [1528, 717] on span "我要報名" at bounding box center [1511, 715] width 46 height 13
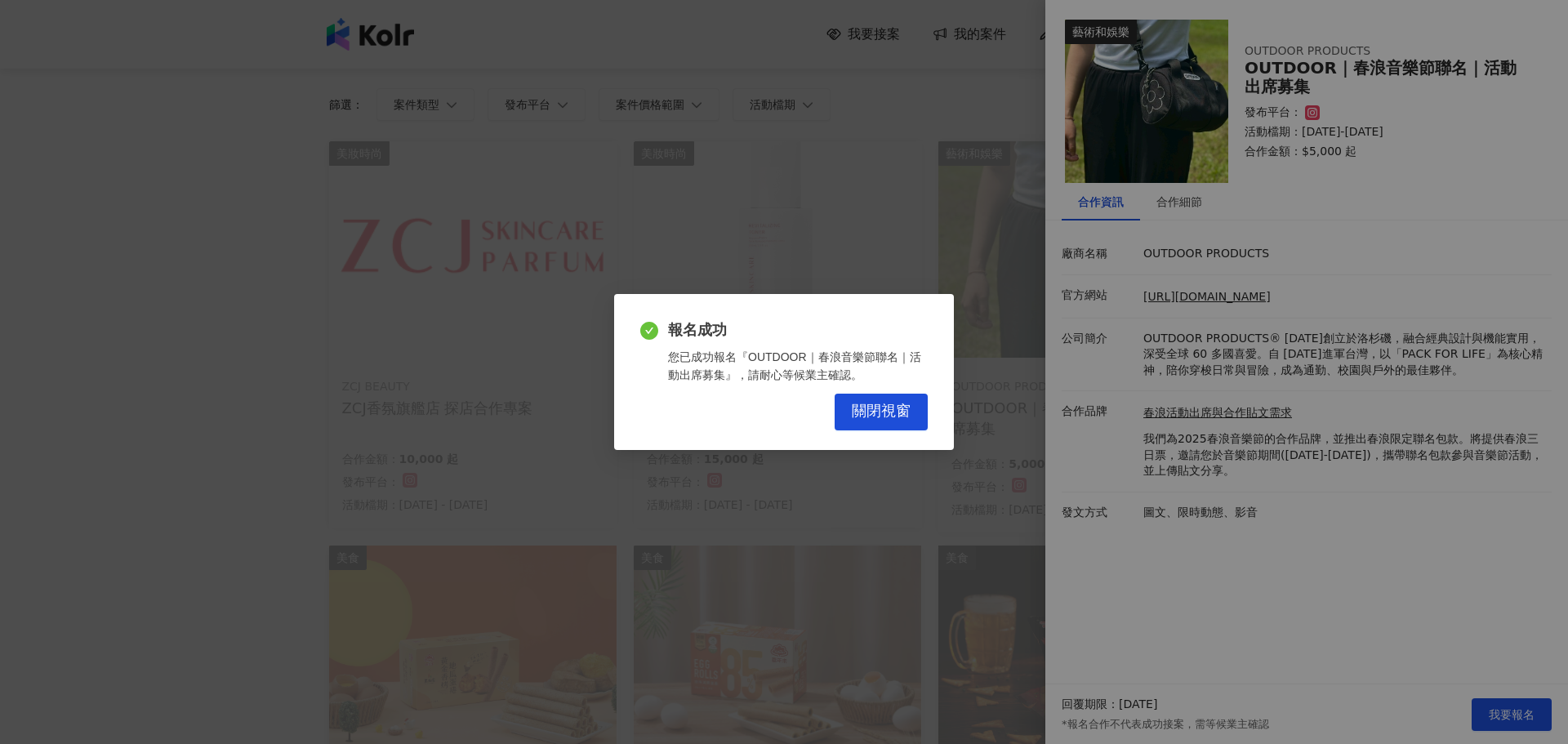
click at [151, 586] on div "報名成功 您已成功報名『OUTDOOR｜春浪音樂節聯名｜活動出席募集』，請耐心等候業主確認。 關閉視窗" at bounding box center [784, 372] width 1568 height 744
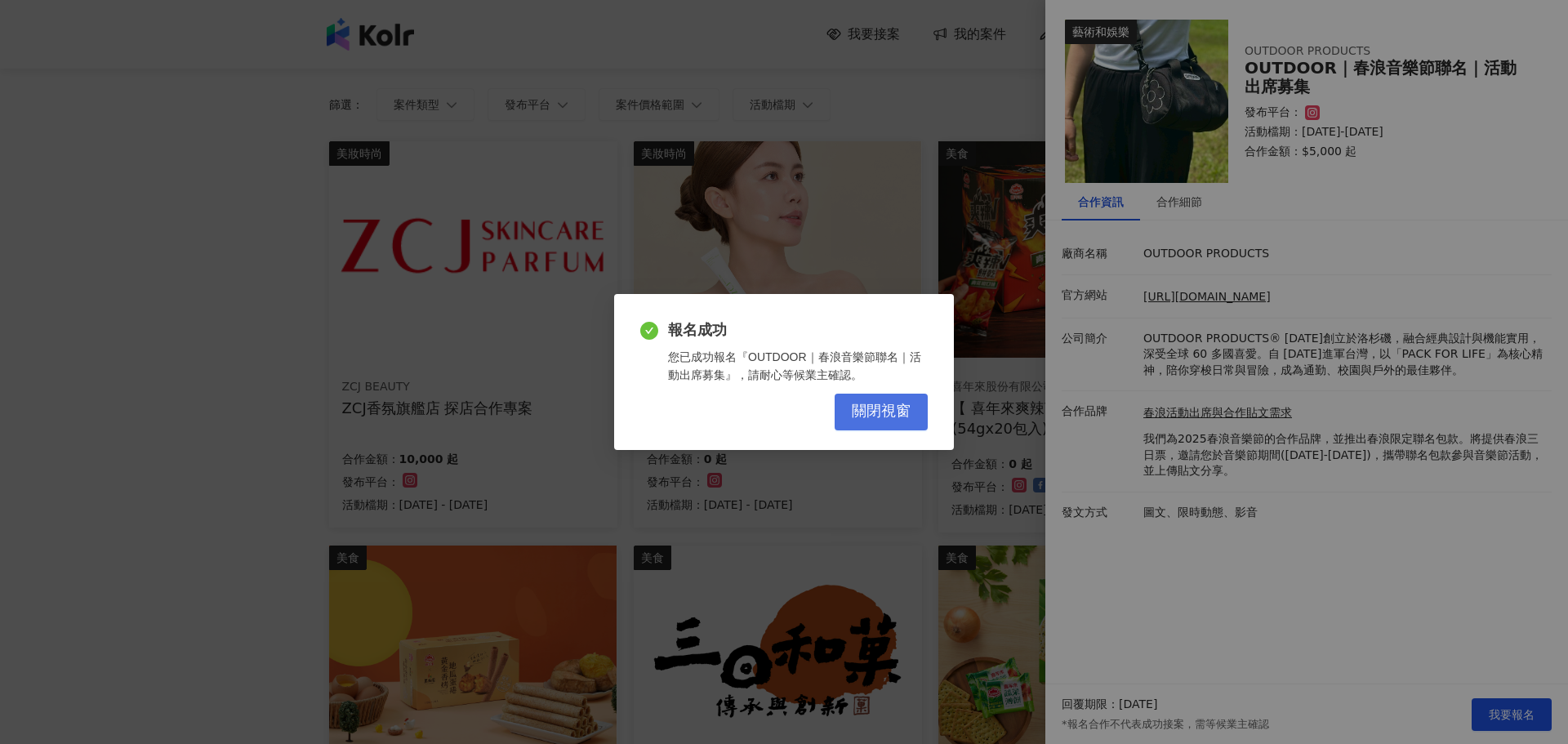
click at [859, 423] on button "關閉視窗" at bounding box center [881, 412] width 93 height 37
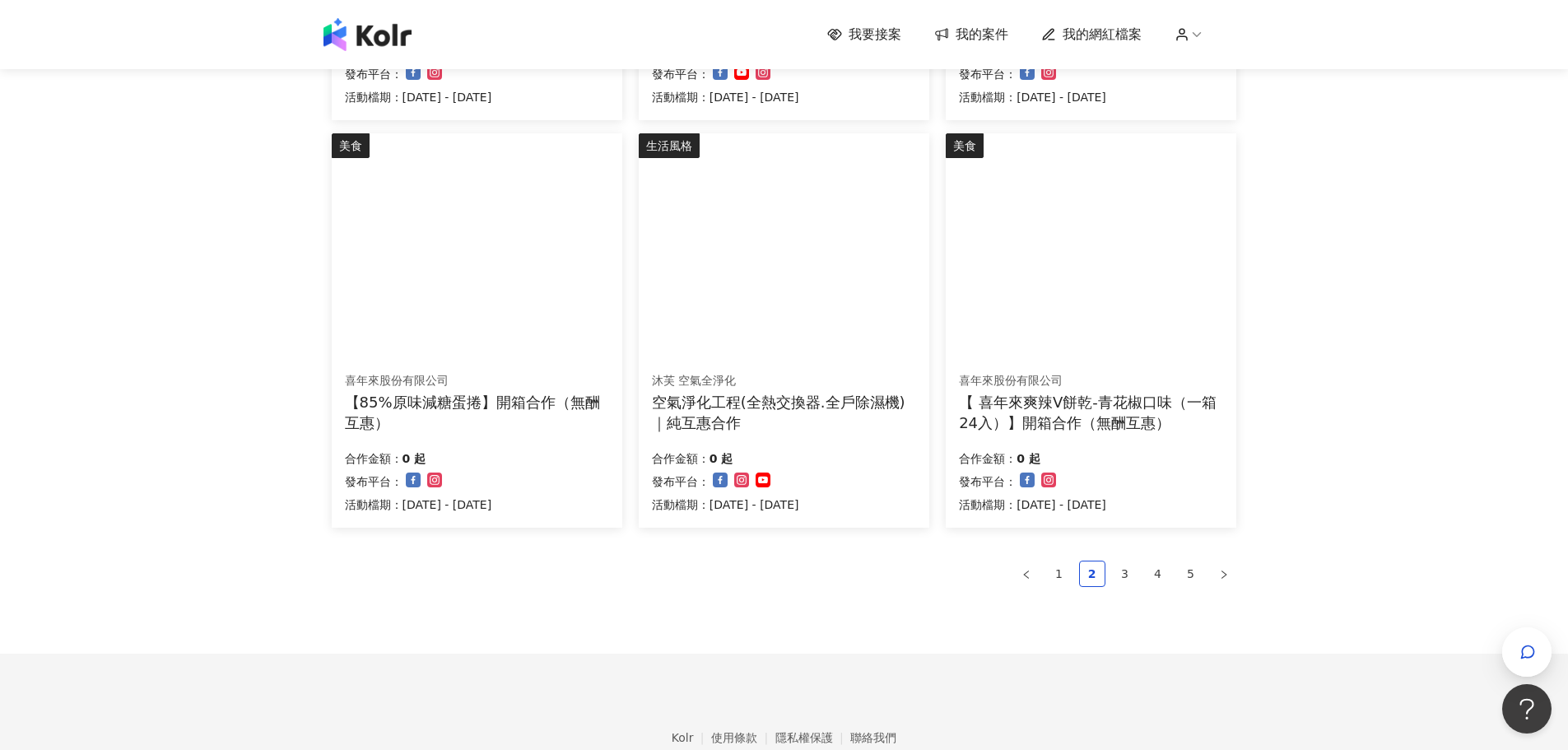
scroll to position [1020, 0]
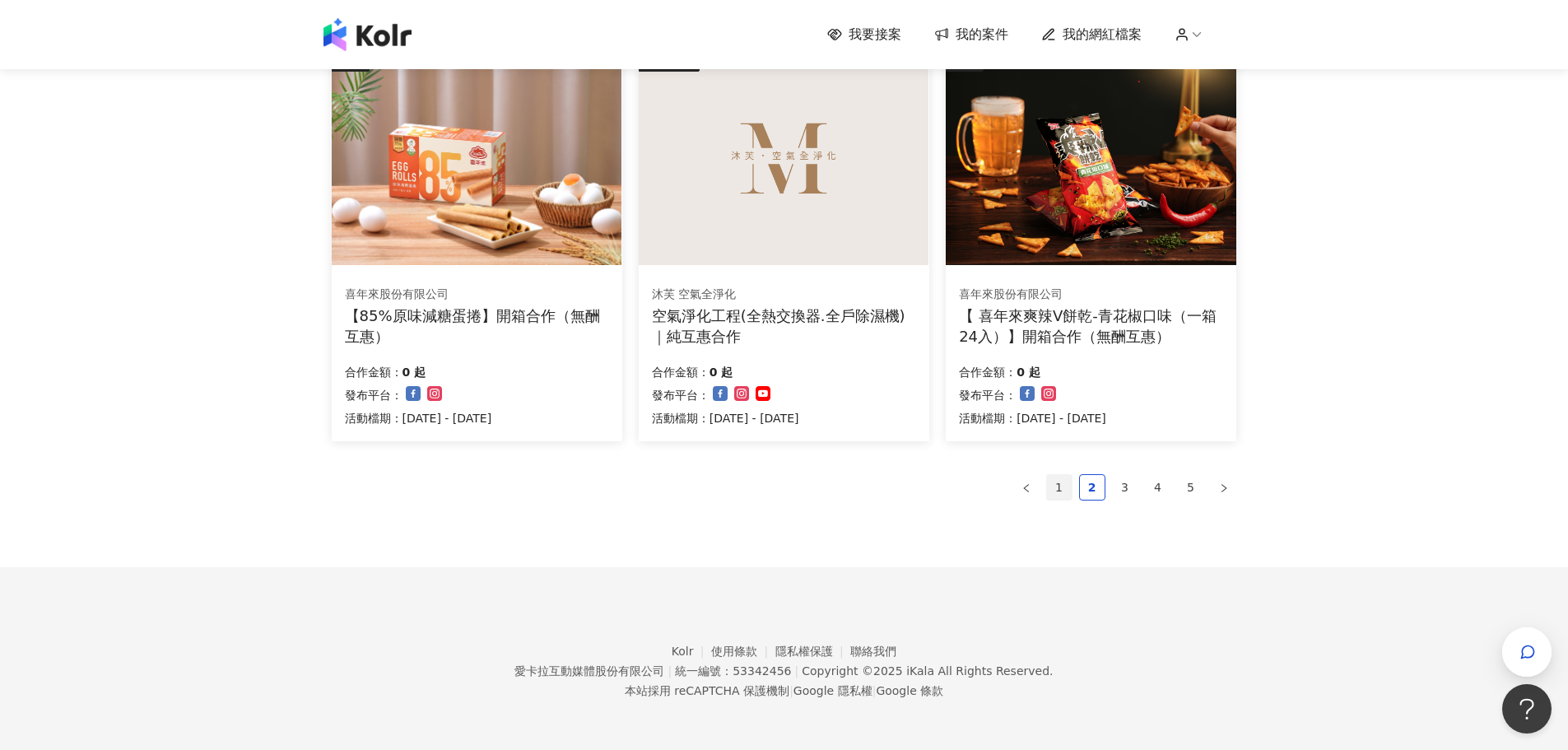
click at [1061, 484] on link "1" at bounding box center [1060, 488] width 25 height 25
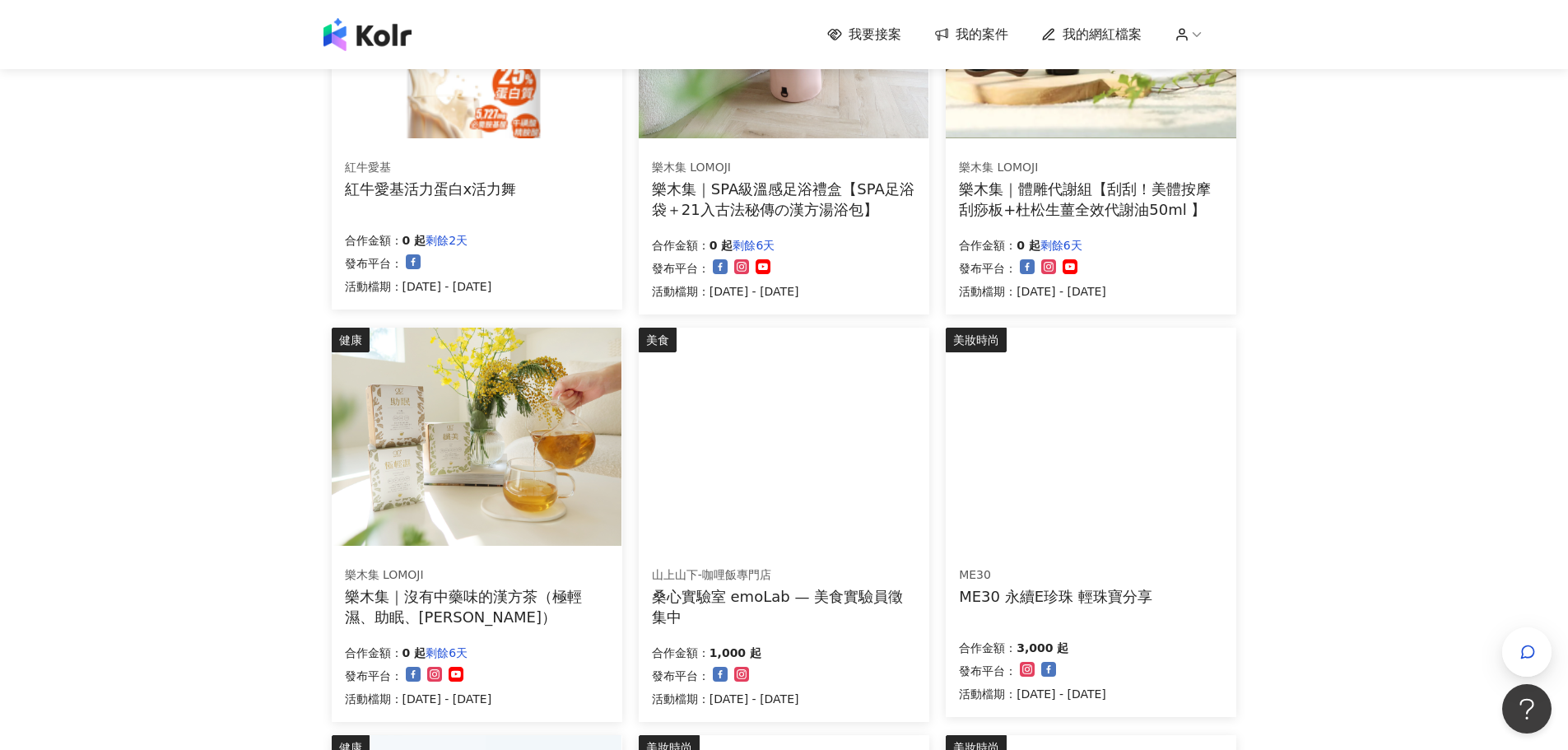
scroll to position [412, 0]
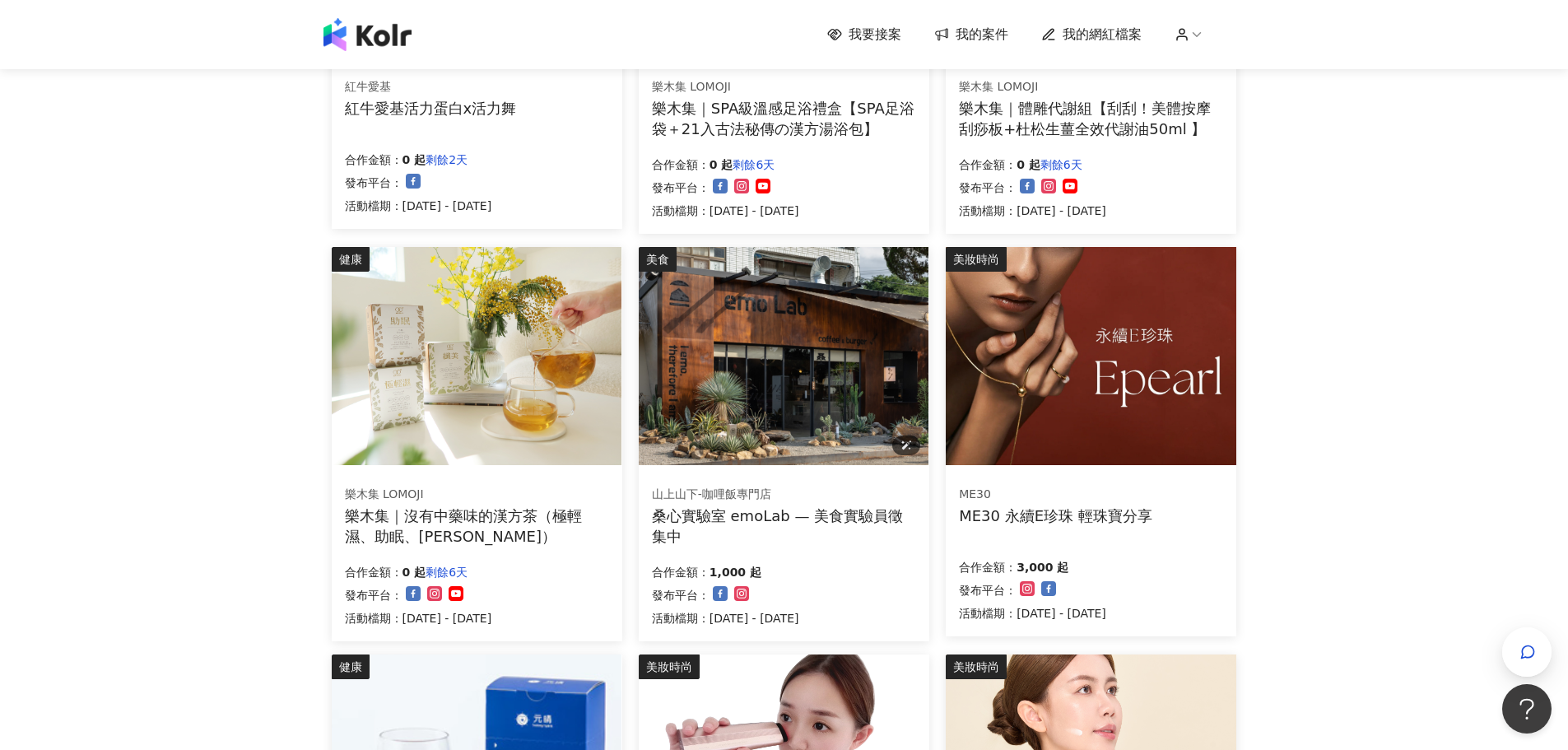
click at [758, 352] on img at bounding box center [783, 356] width 290 height 219
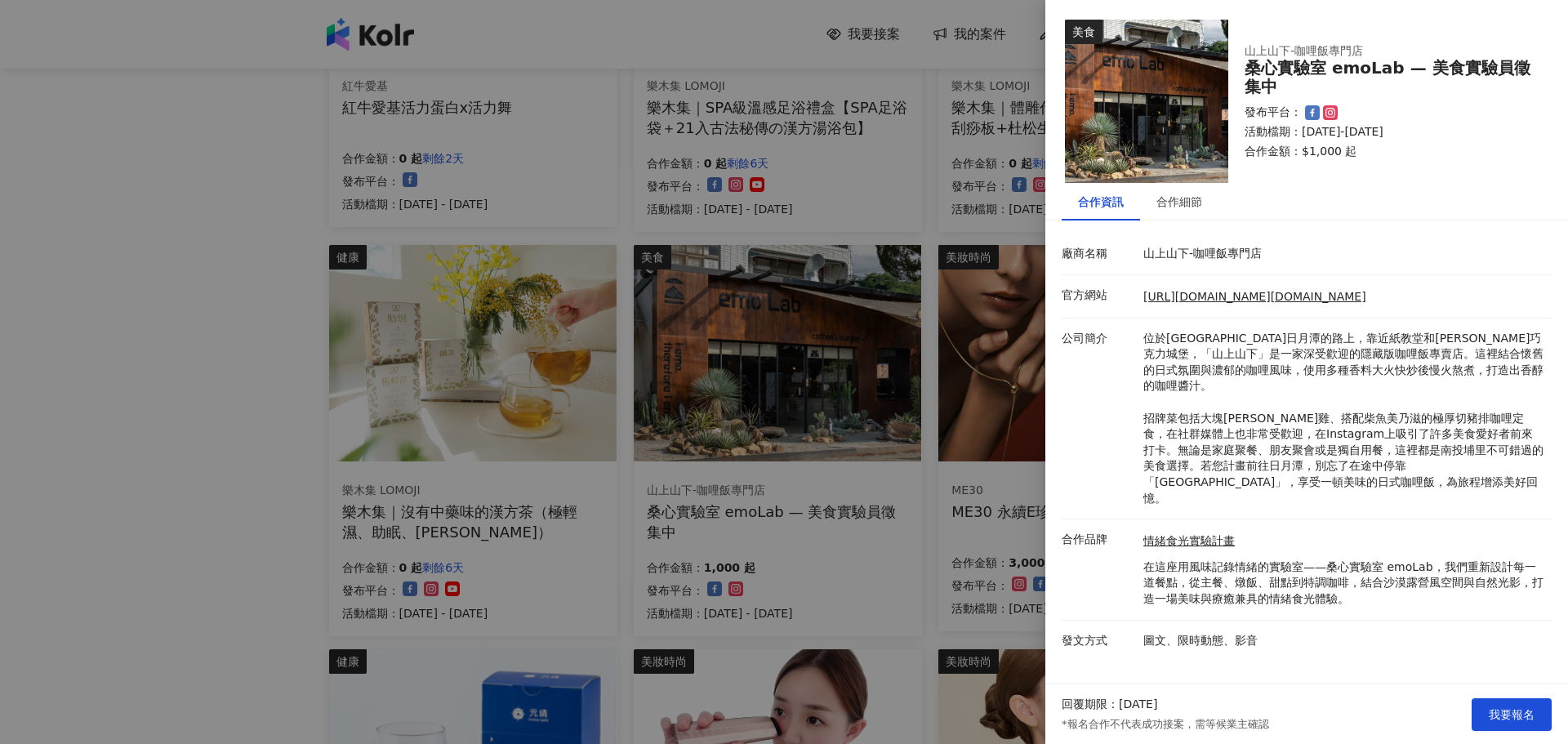
click at [197, 498] on div at bounding box center [784, 372] width 1568 height 744
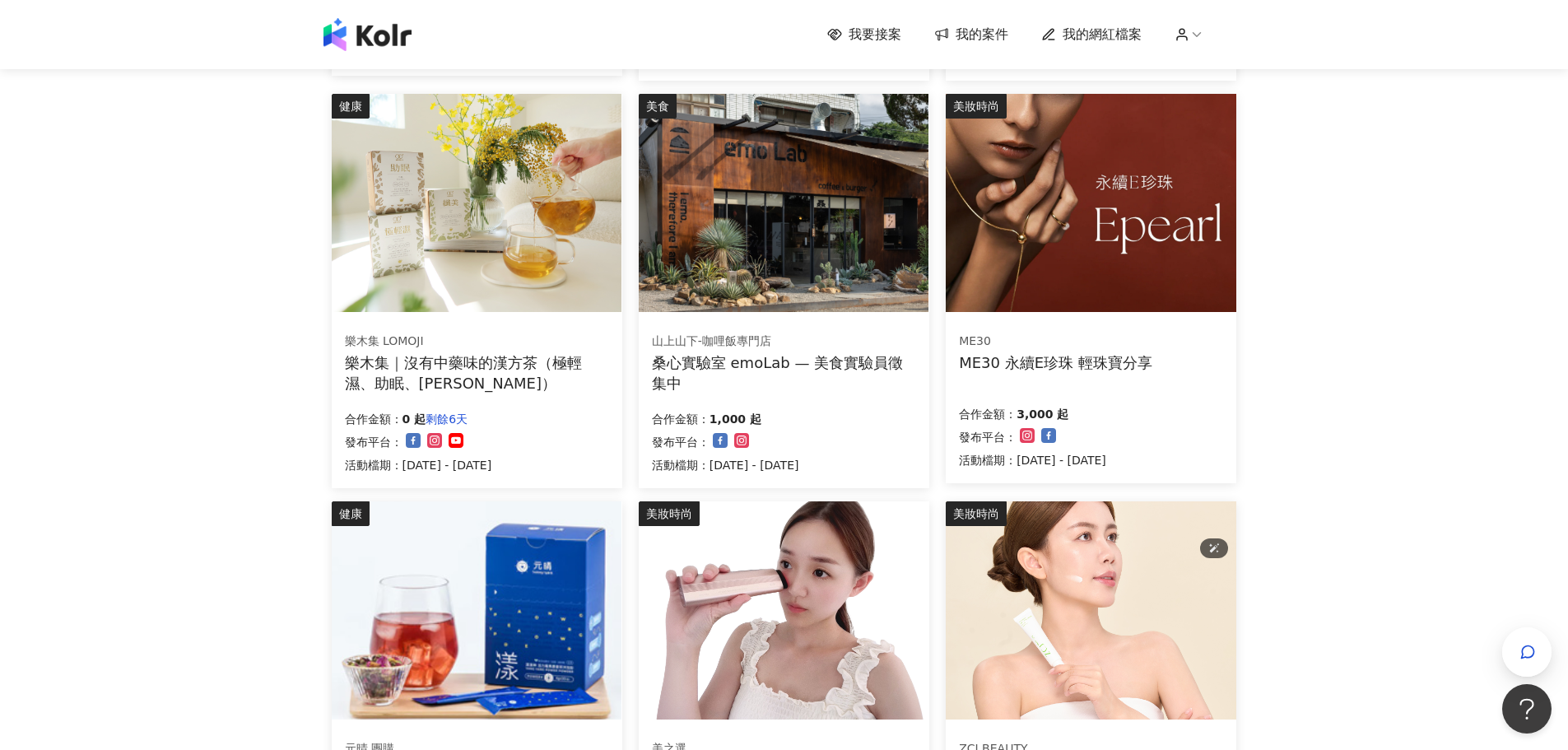
scroll to position [741, 0]
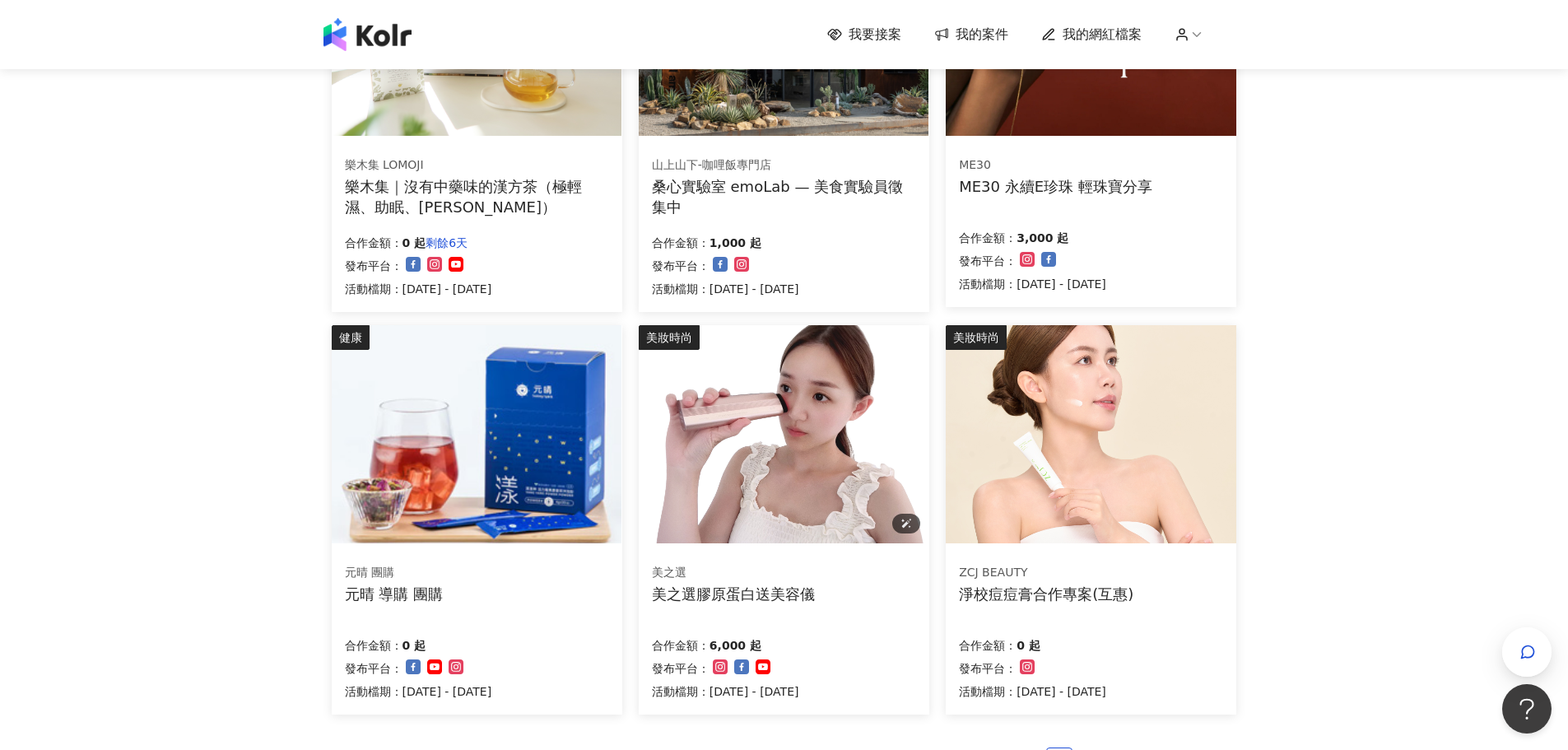
click at [818, 492] on img at bounding box center [783, 434] width 290 height 219
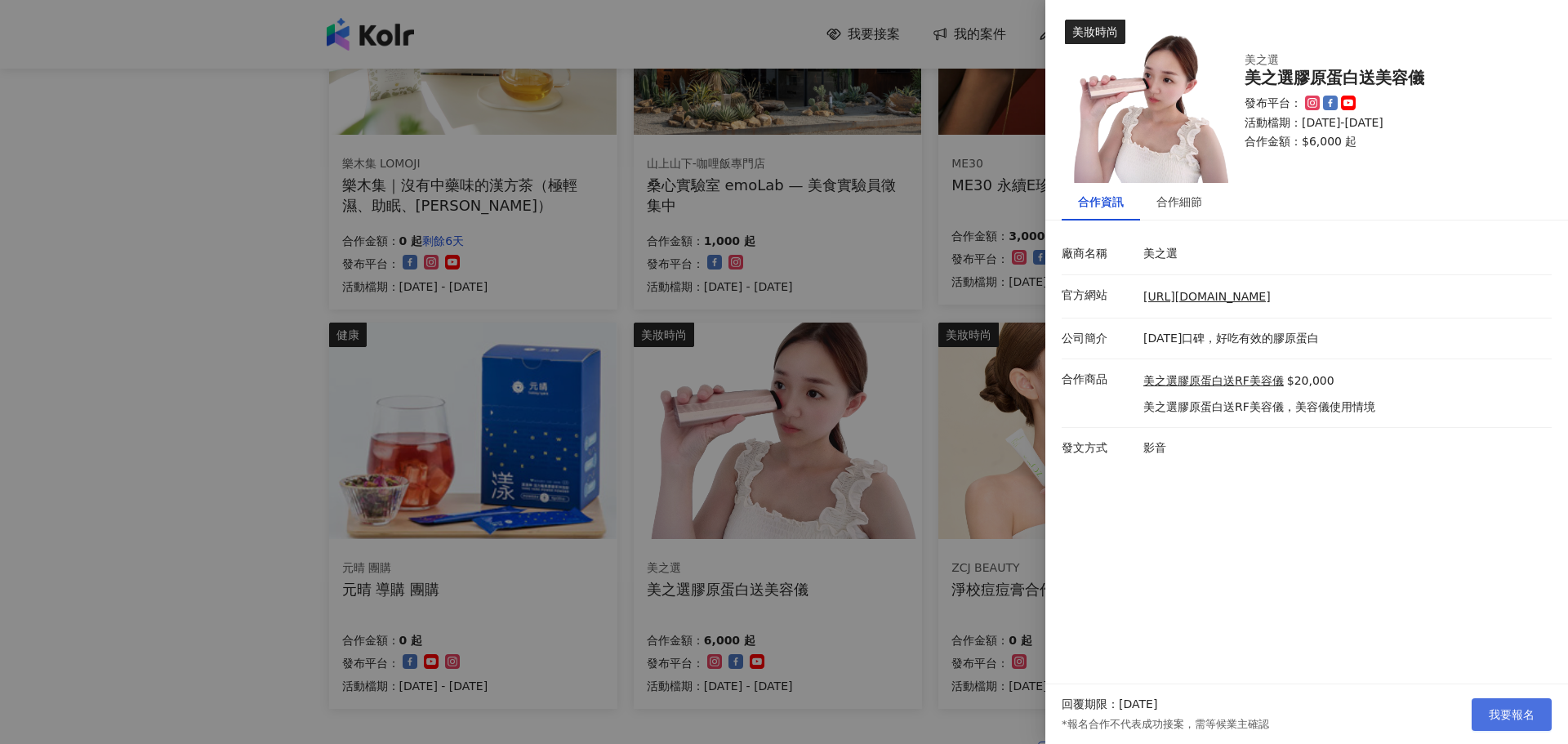
click at [1529, 721] on span "我要報名" at bounding box center [1511, 715] width 46 height 13
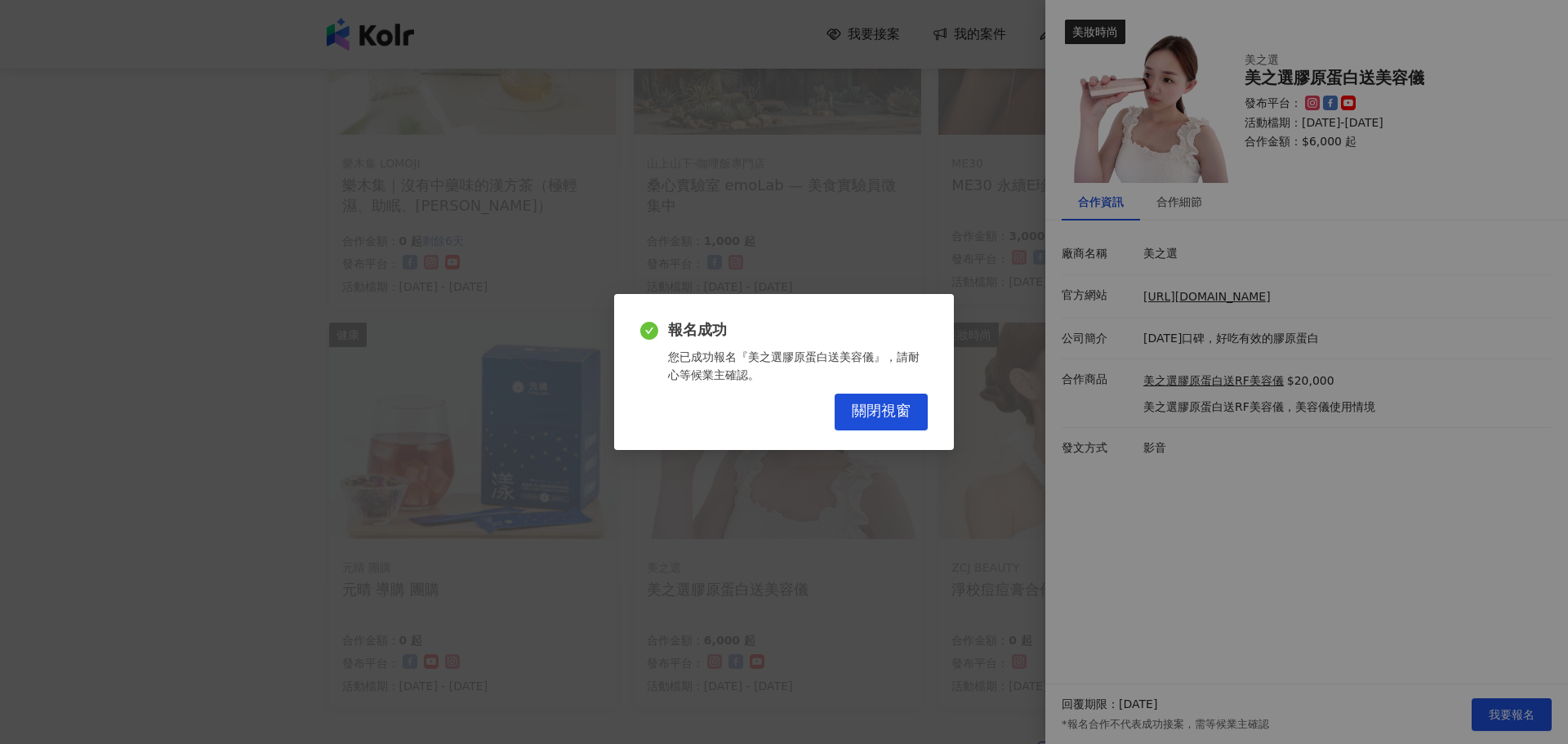
click at [138, 606] on div "報名成功 您已成功報名『美之選膠原蛋白送美容儀』，請耐心等候業主確認。 關閉視窗" at bounding box center [784, 372] width 1568 height 744
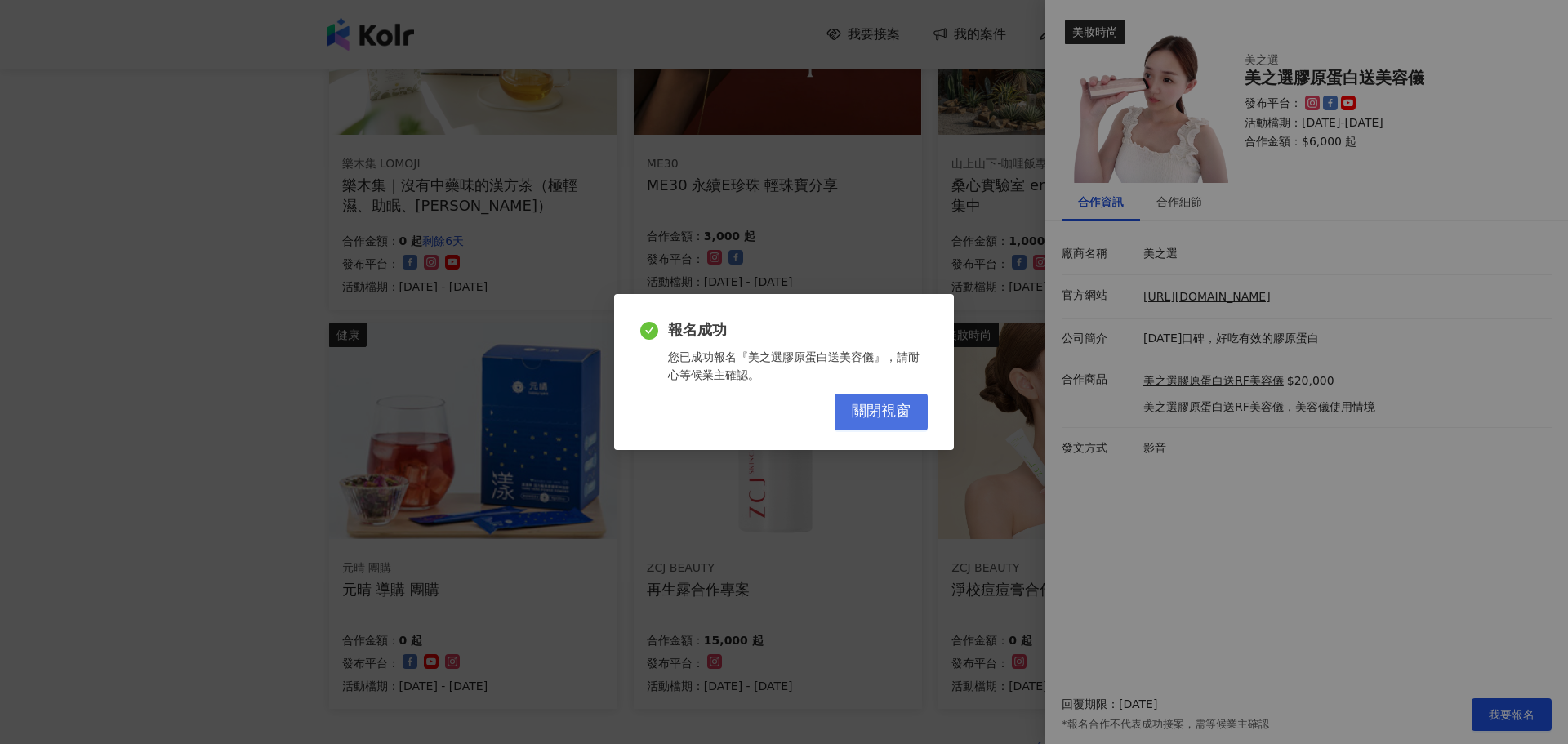
click at [896, 419] on span "關閉視窗" at bounding box center [882, 411] width 58 height 18
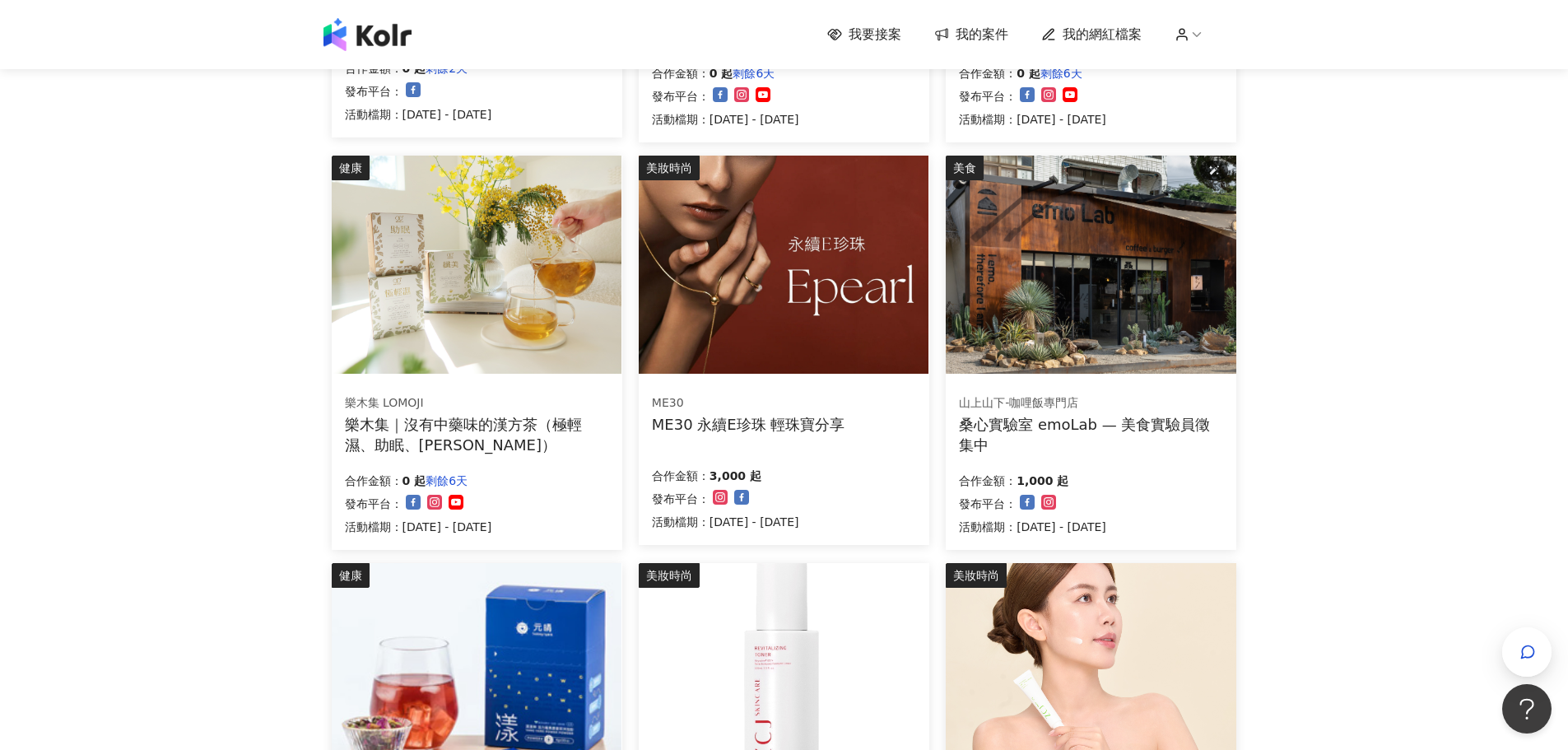
scroll to position [247, 0]
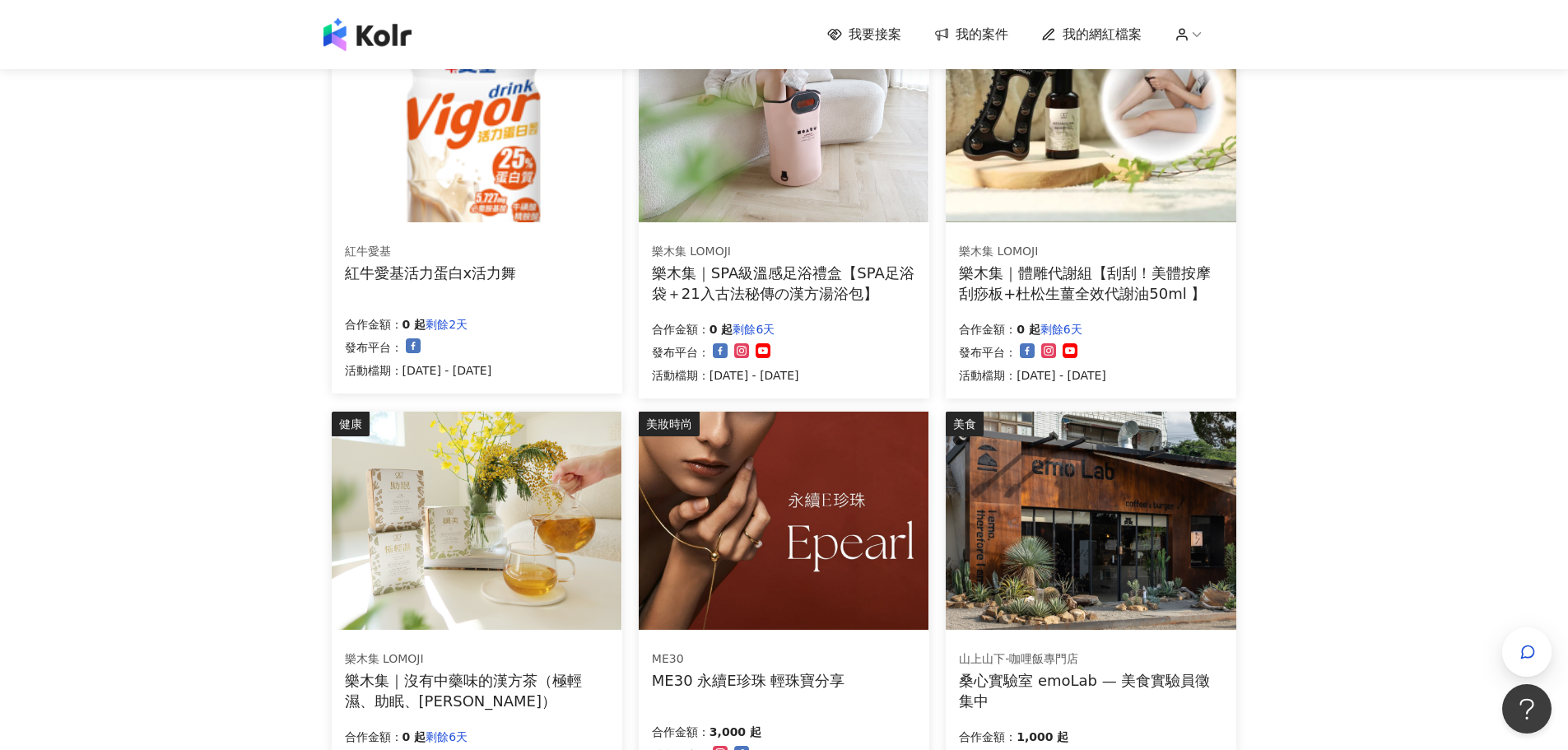
click at [984, 37] on span "我的案件" at bounding box center [982, 34] width 52 height 18
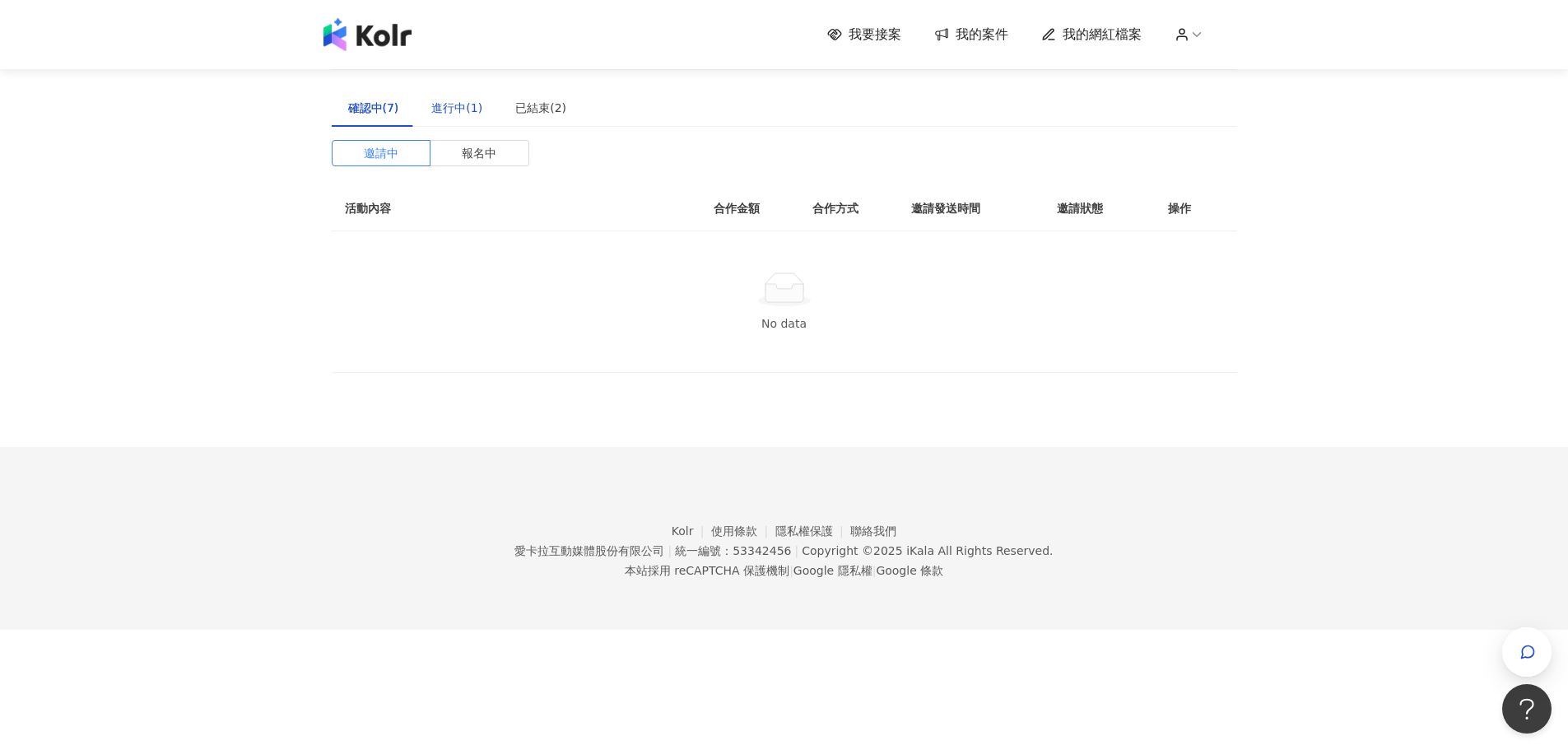
click at [459, 110] on div "進行中(1)" at bounding box center [457, 107] width 51 height 18
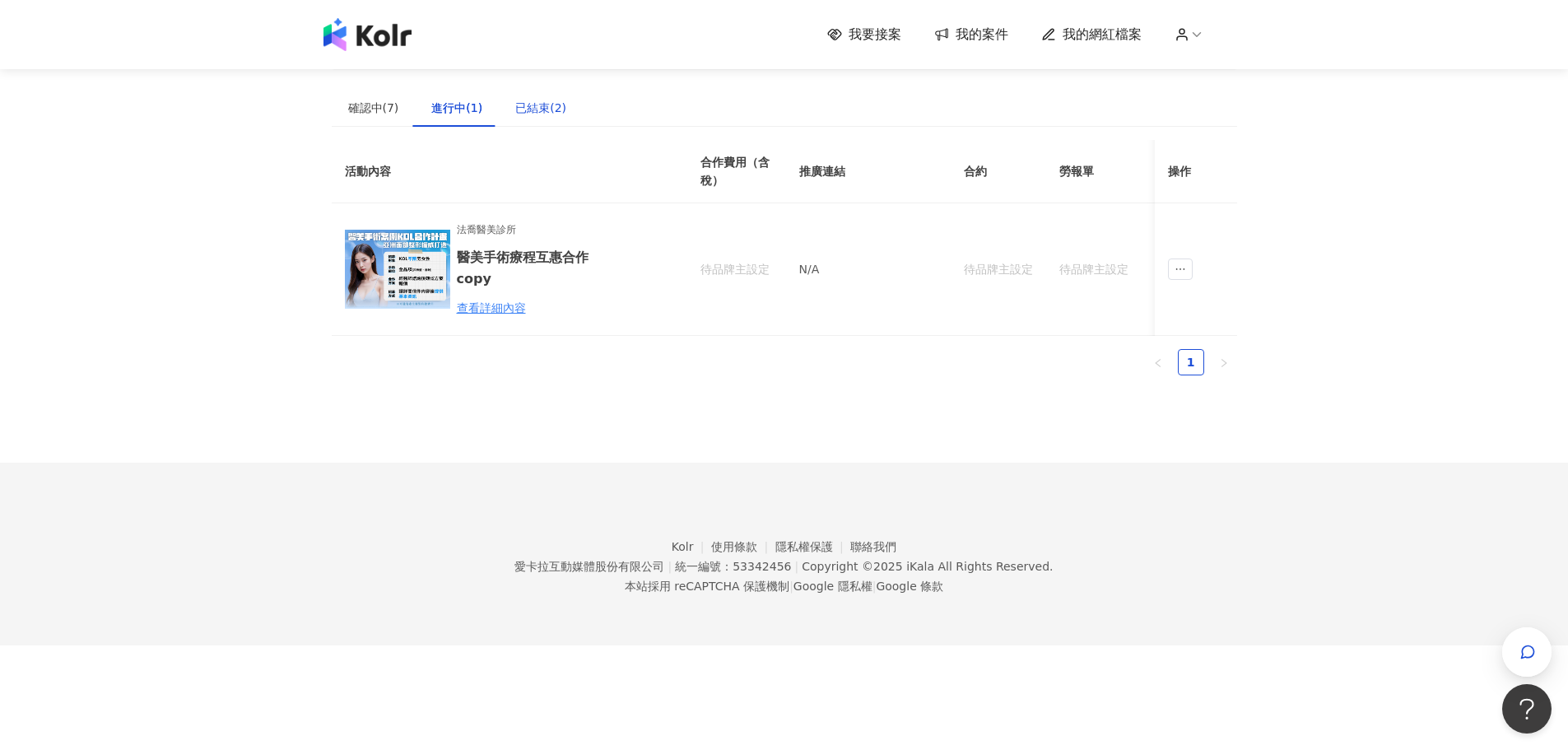
click at [526, 107] on div "已結束(2)" at bounding box center [541, 107] width 51 height 18
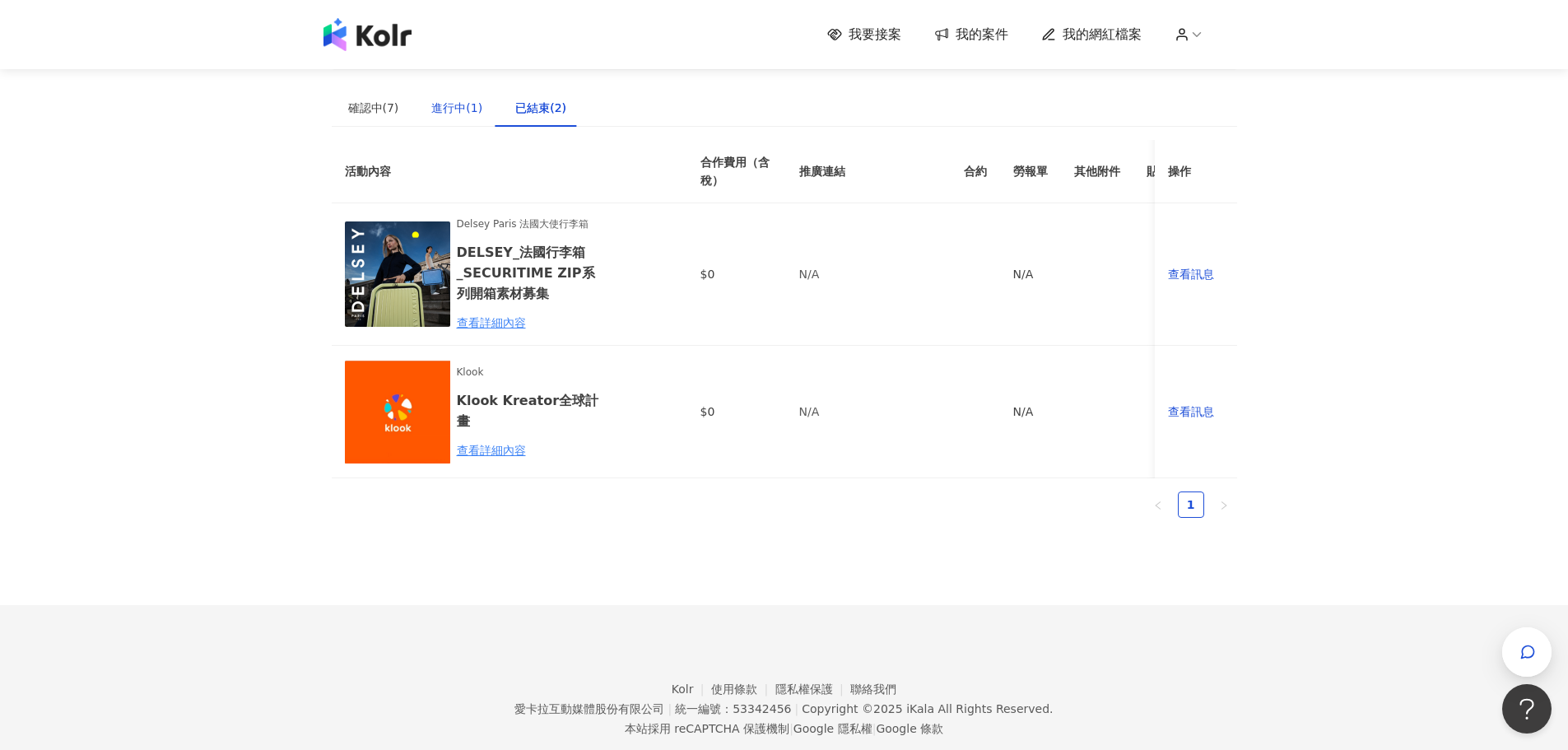
click at [463, 106] on div "進行中(1)" at bounding box center [457, 107] width 51 height 18
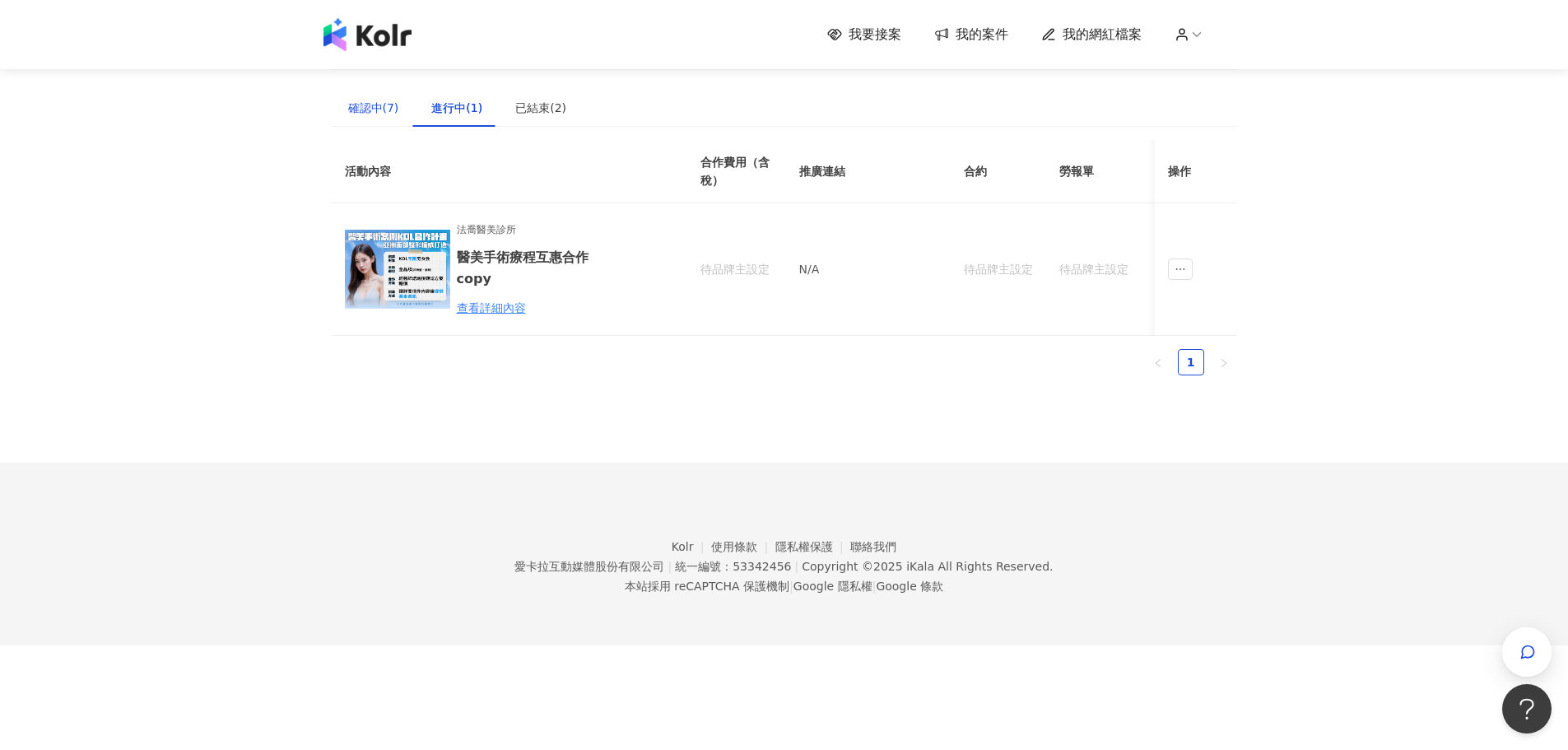
click at [384, 114] on div "確認中(7)" at bounding box center [373, 107] width 51 height 18
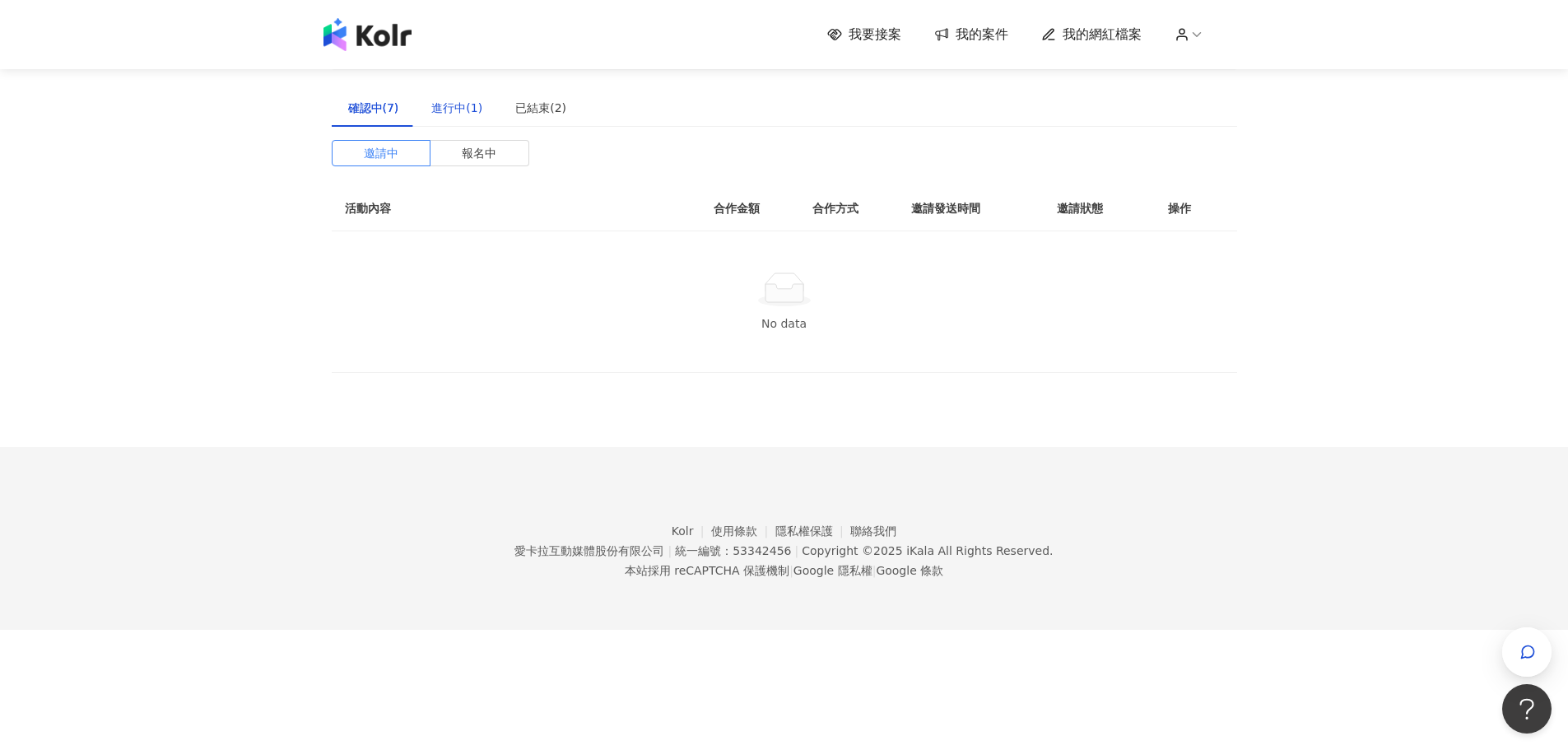
click at [447, 113] on div "進行中(1)" at bounding box center [457, 107] width 51 height 18
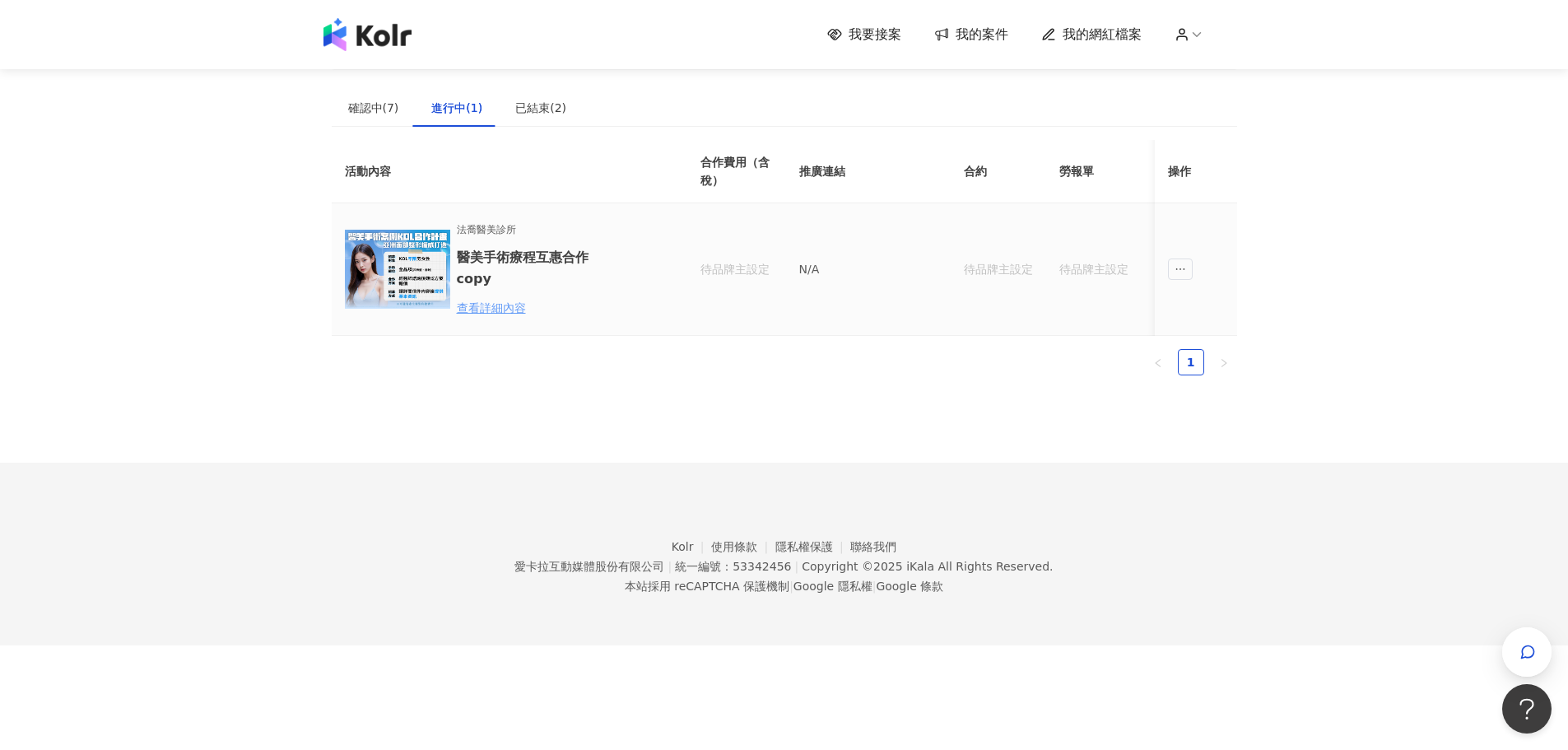
click at [497, 303] on div "查看詳細內容" at bounding box center [529, 307] width 144 height 18
